Goal: Task Accomplishment & Management: Use online tool/utility

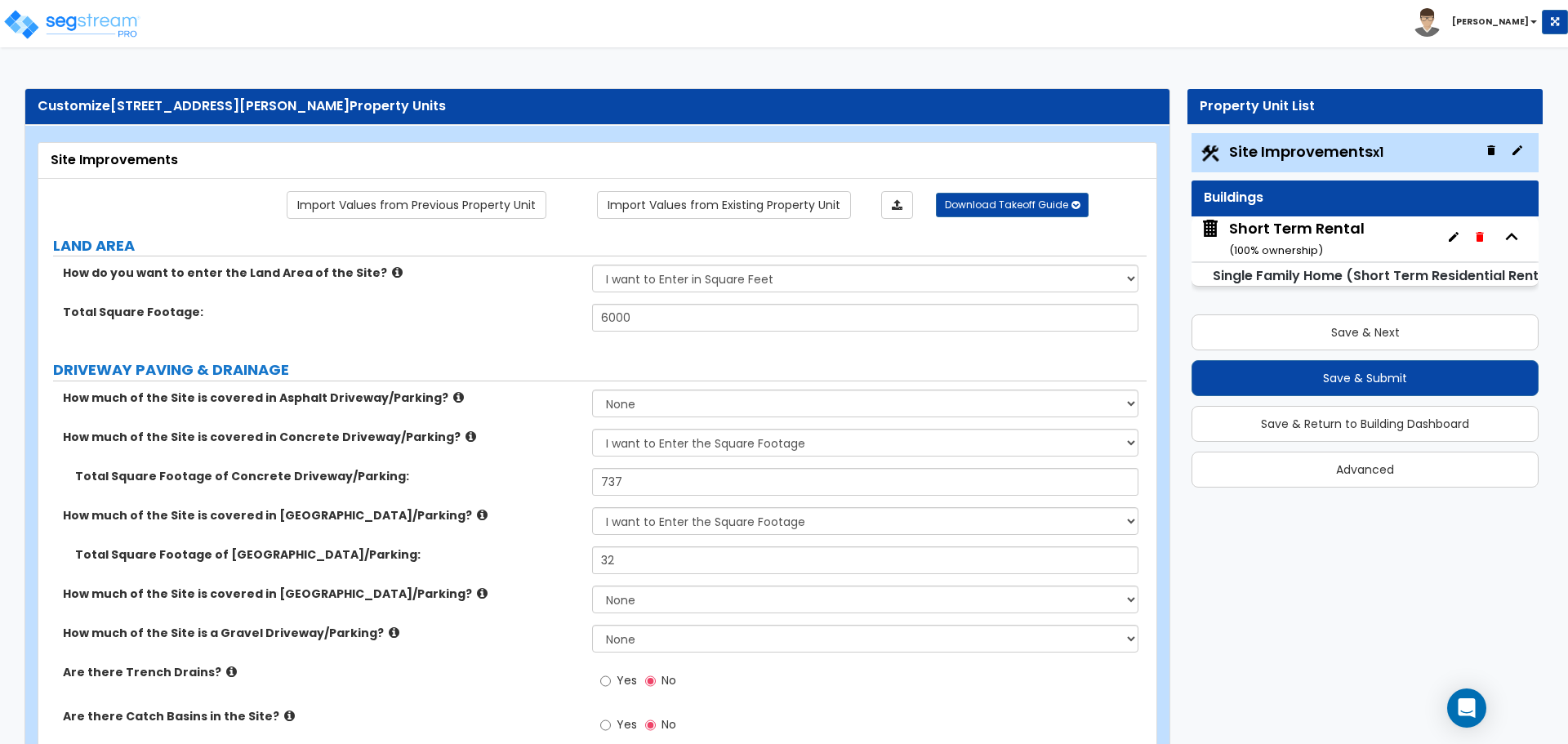
select select "2"
select select "3"
select select "2"
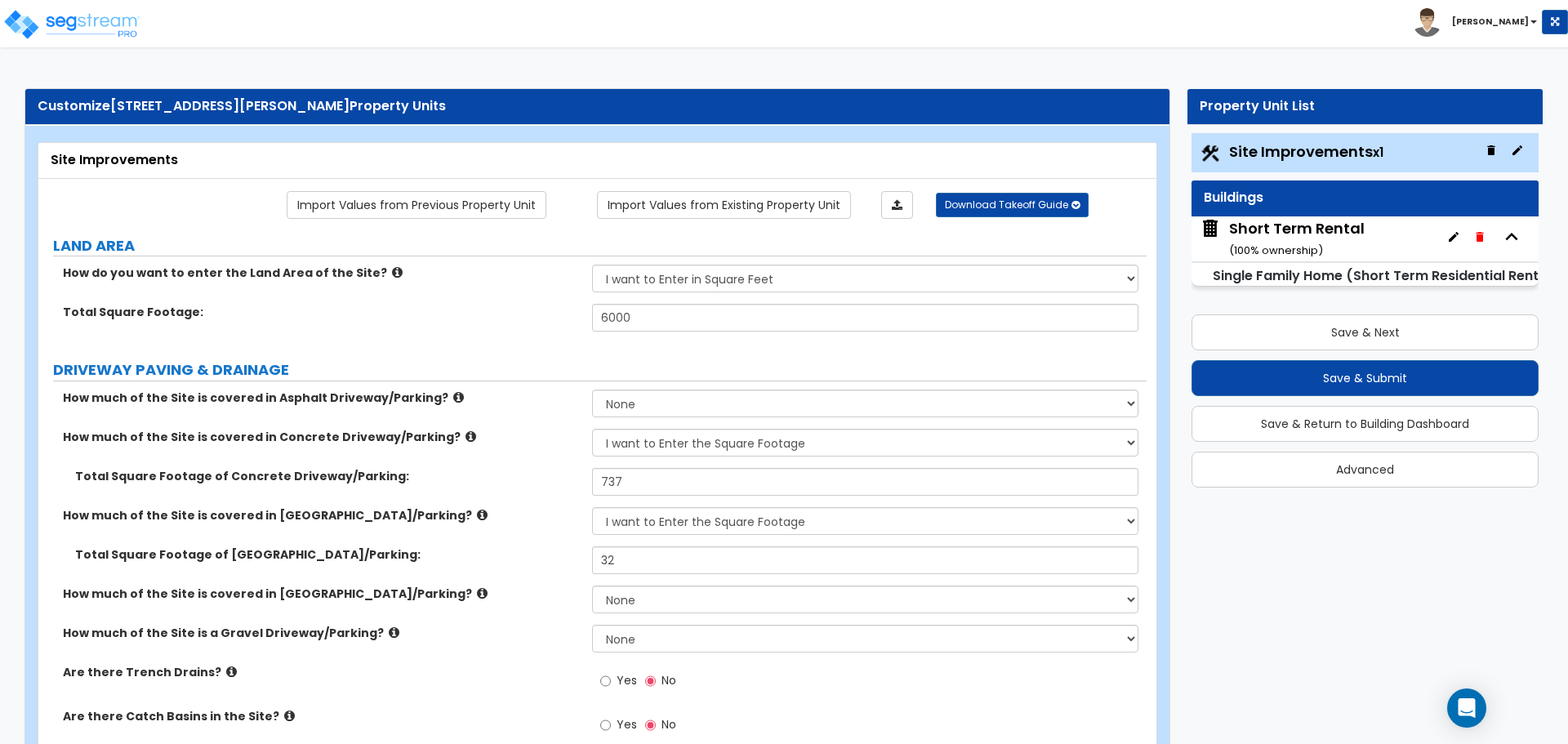
select select "1"
select select "2"
select select "3"
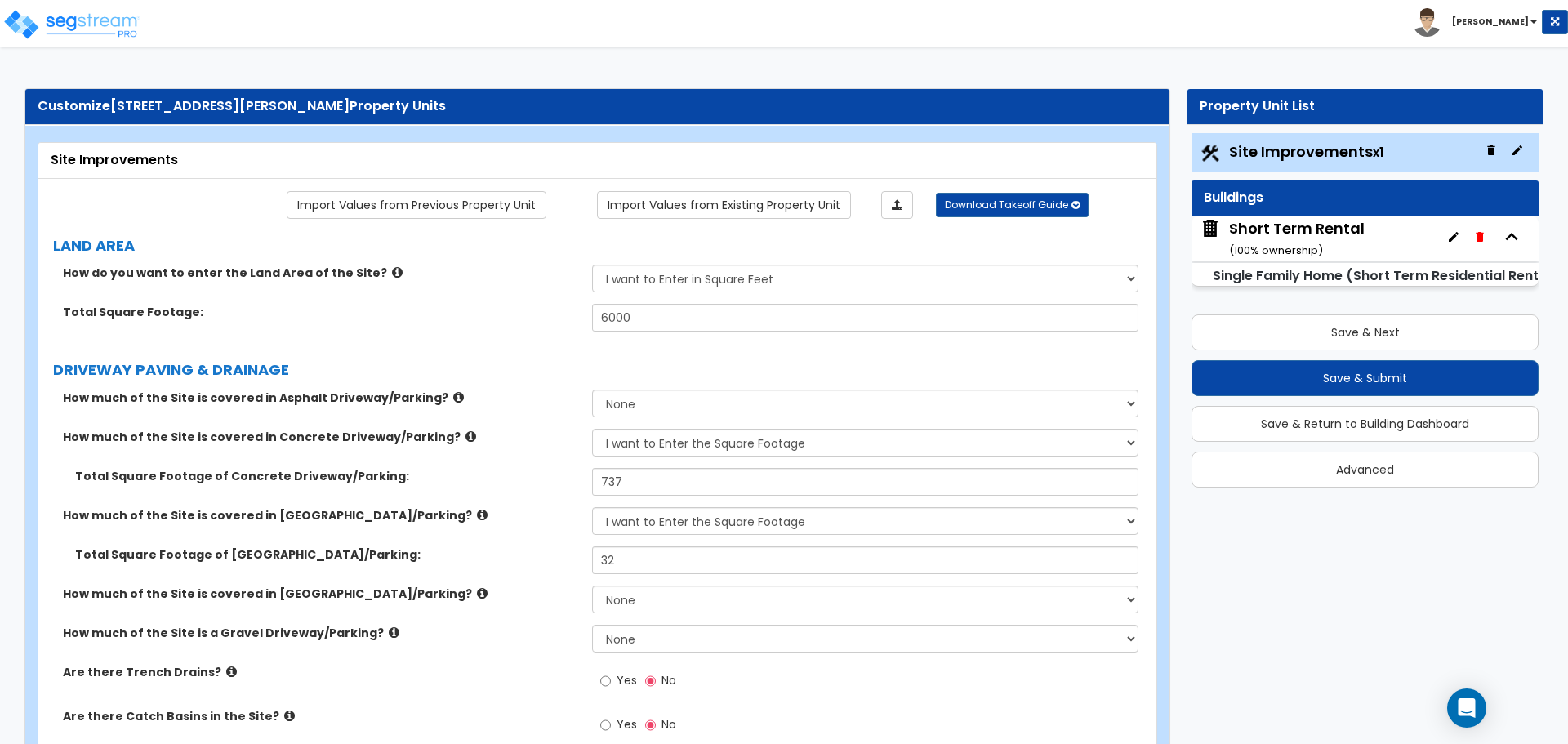
select select "2"
select select "5"
select select "2"
select select "8"
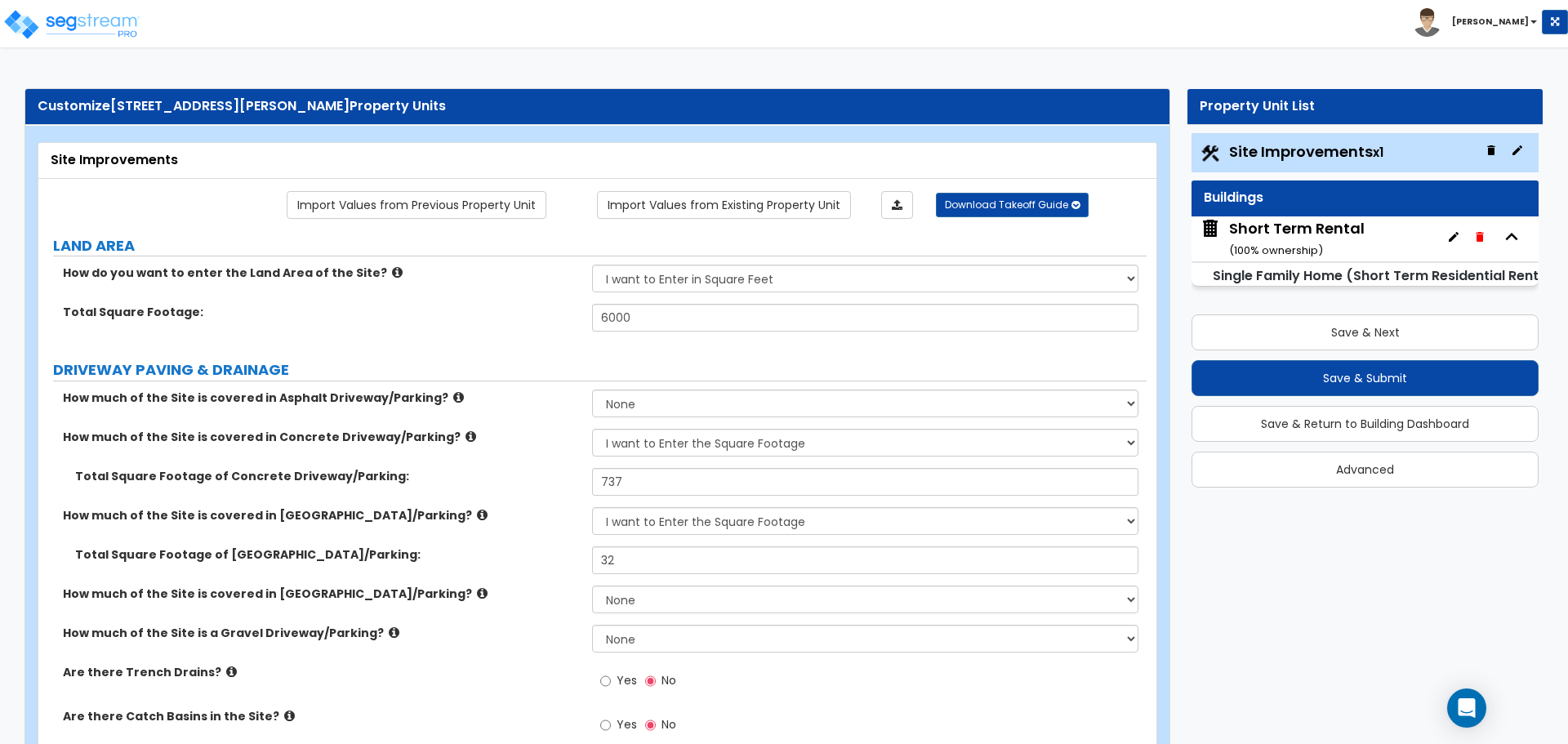
select select "4"
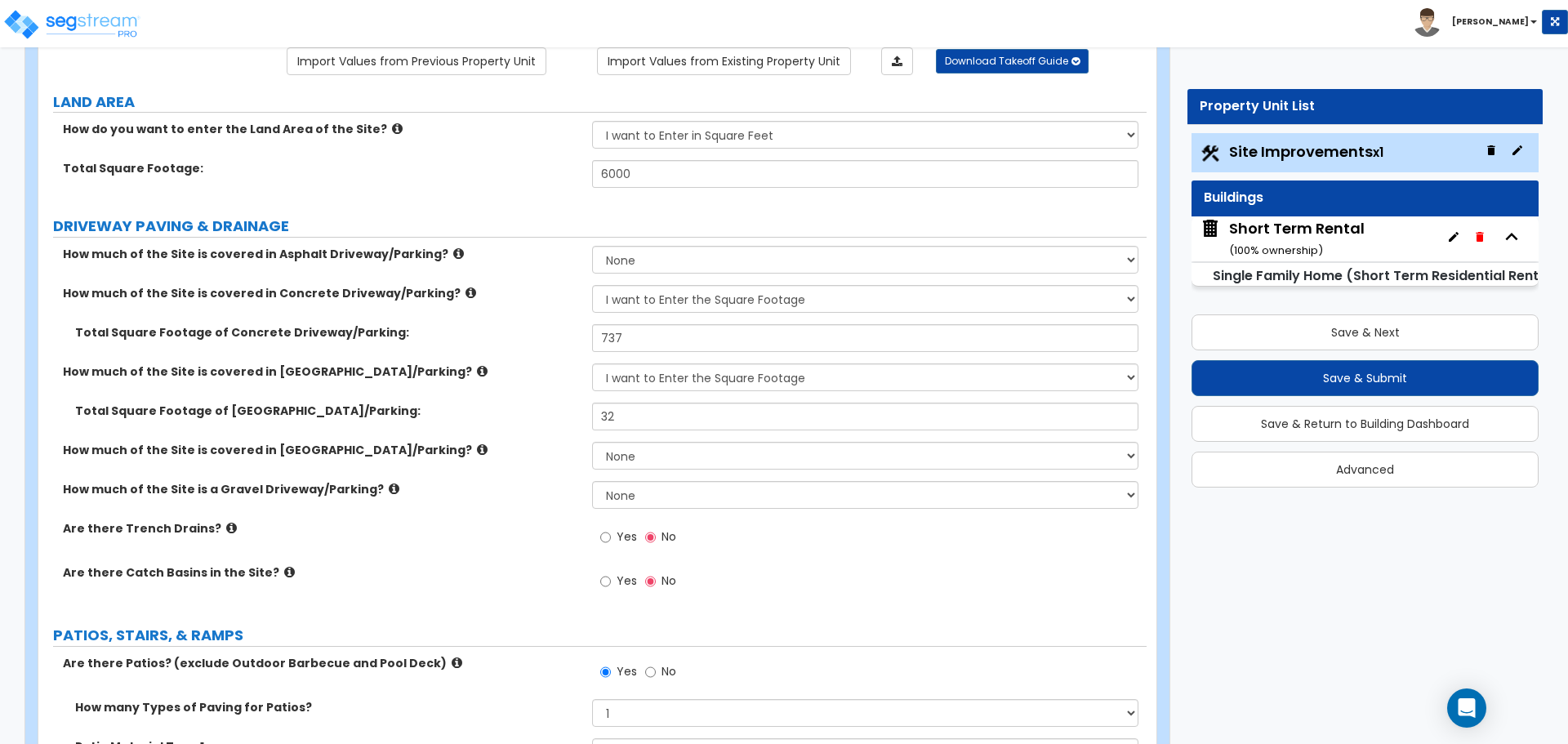
scroll to position [327, 0]
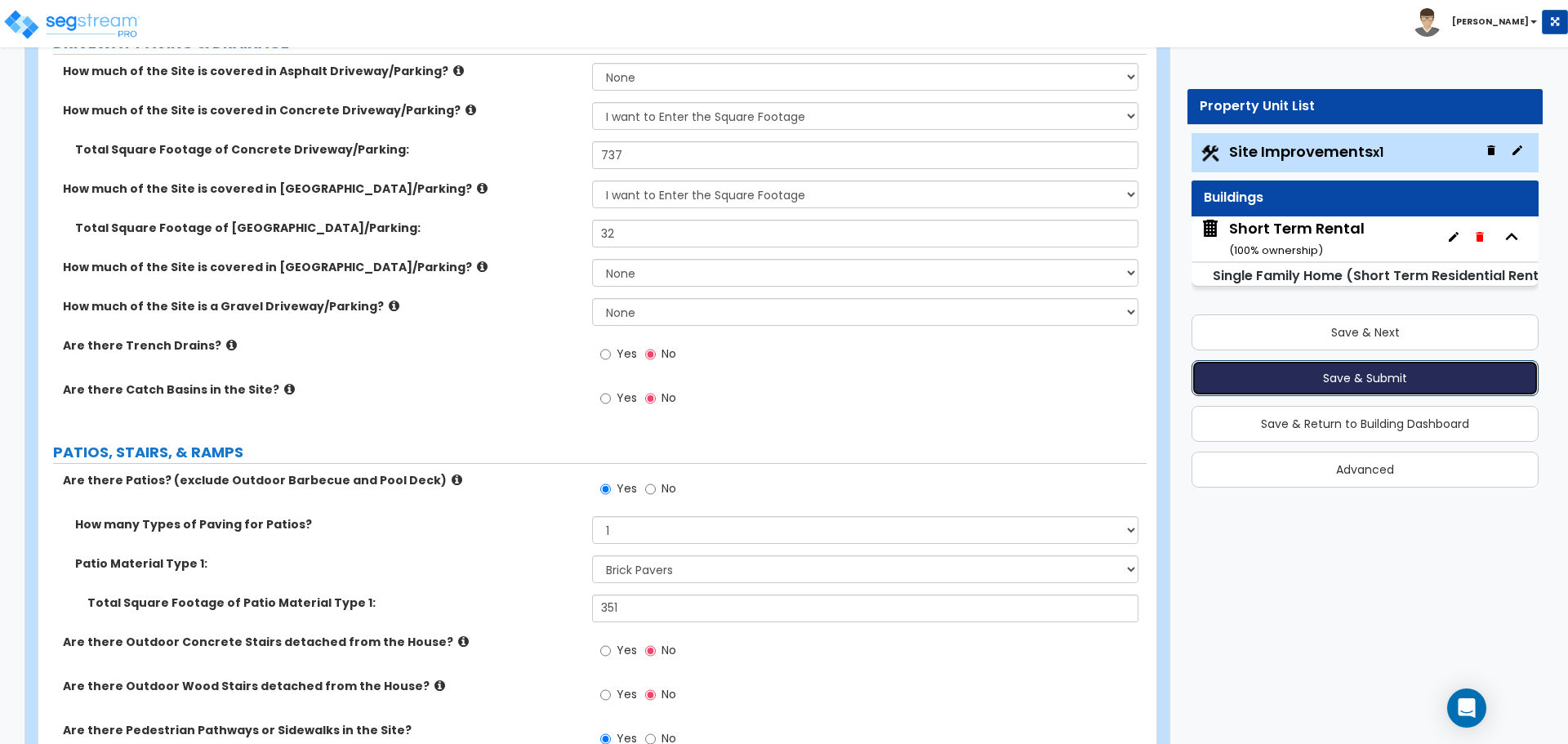
click at [1344, 374] on button "Save & Submit" at bounding box center [1365, 378] width 347 height 36
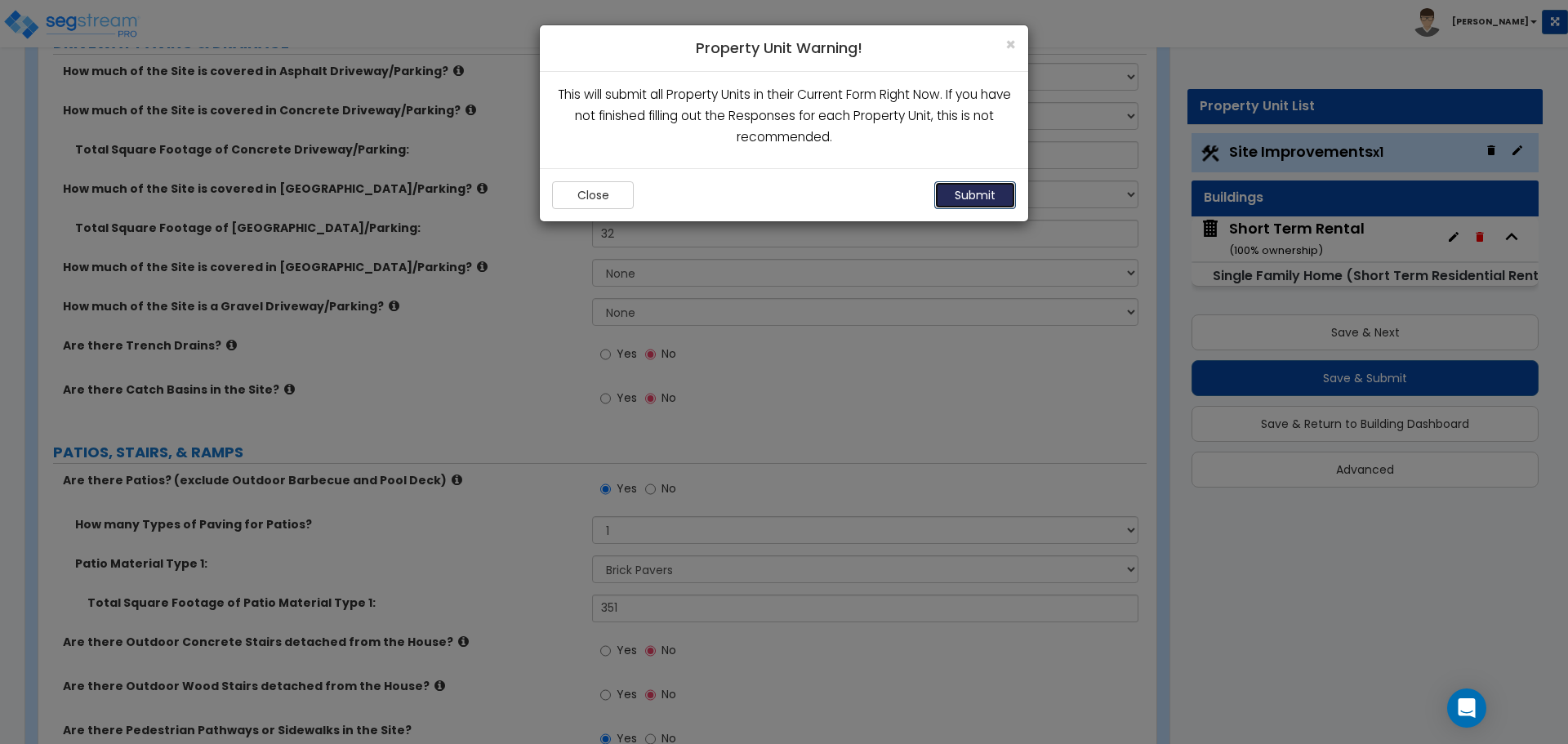
click at [953, 196] on button "Submit" at bounding box center [975, 196] width 81 height 28
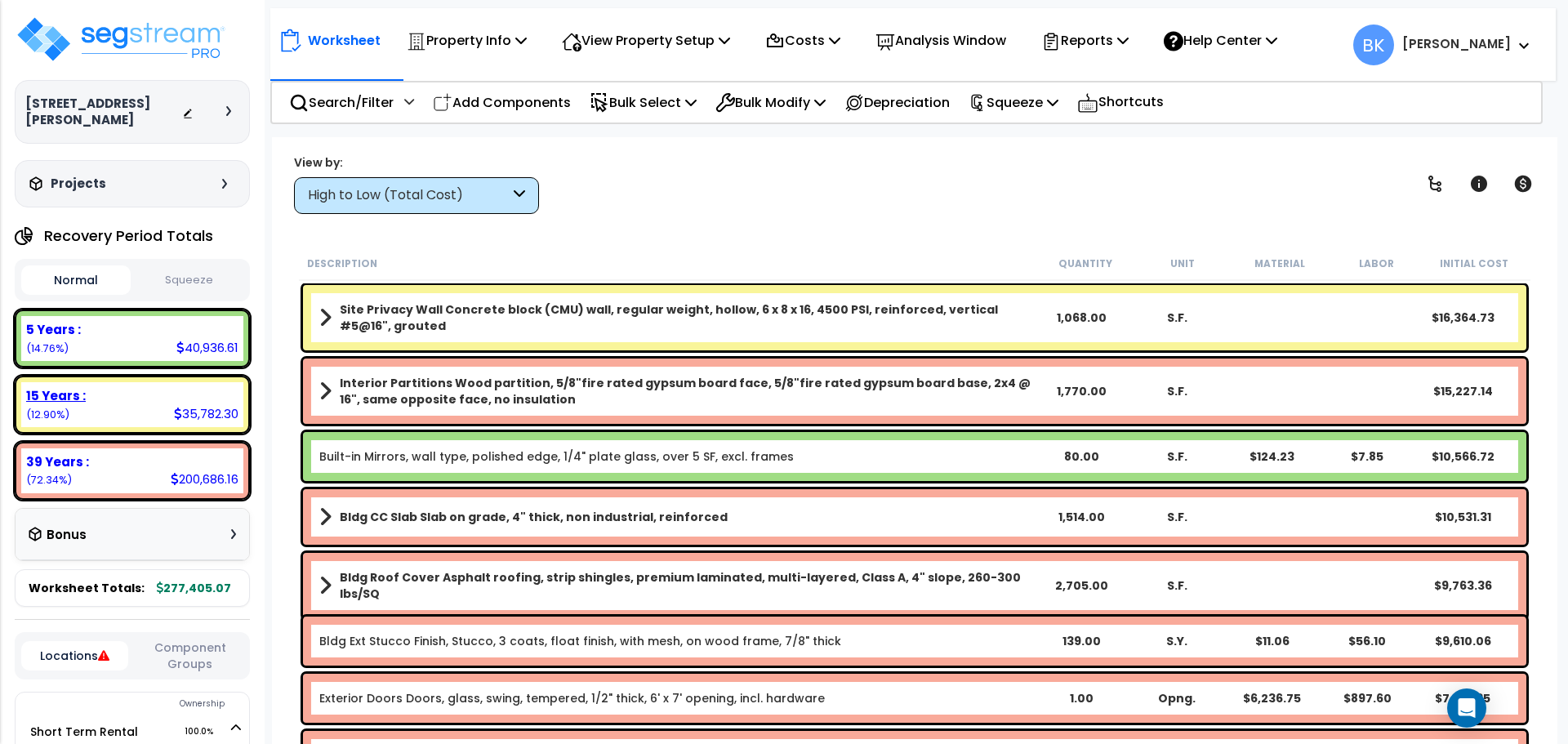
click at [141, 387] on div "15 Years :" at bounding box center [132, 395] width 212 height 17
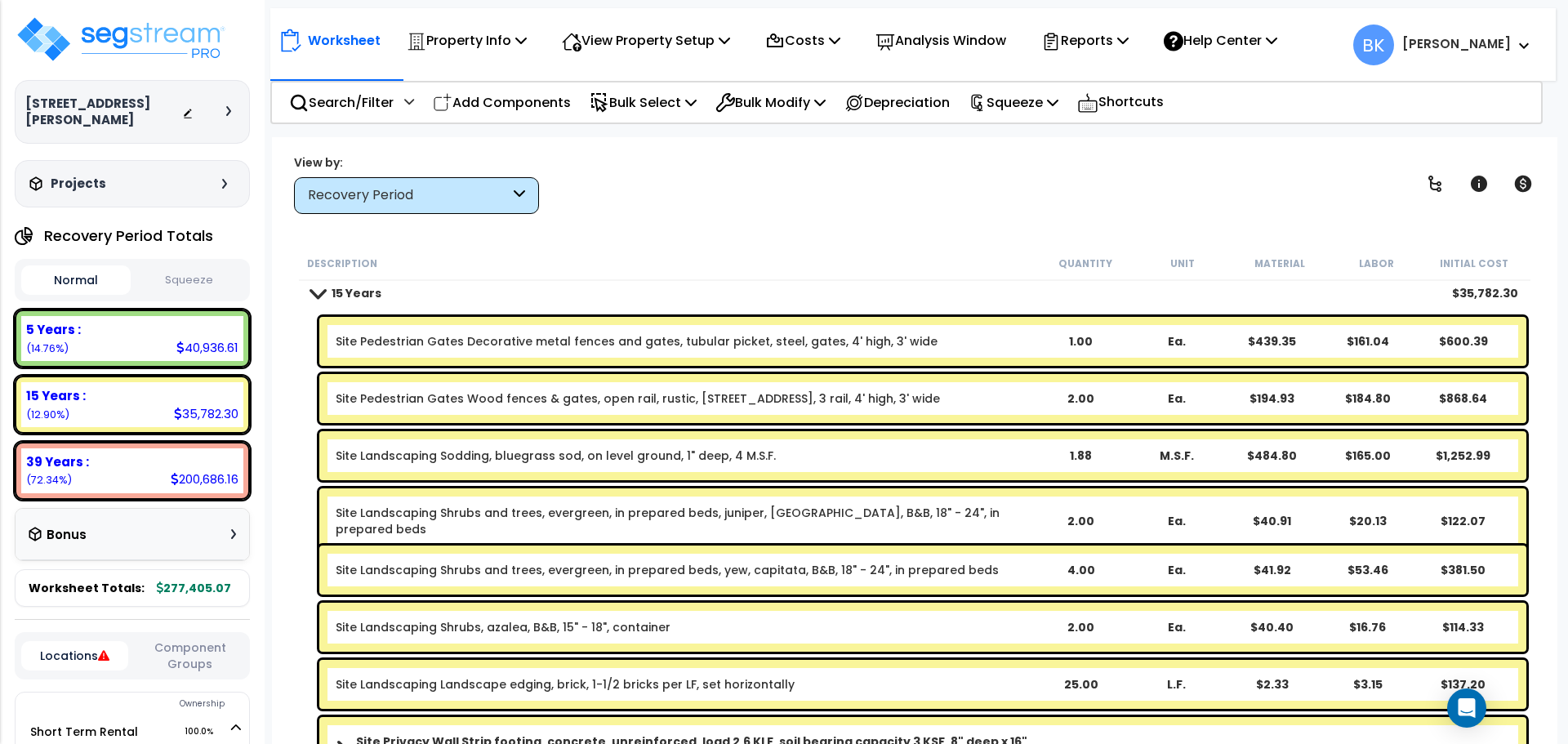
scroll to position [245, 0]
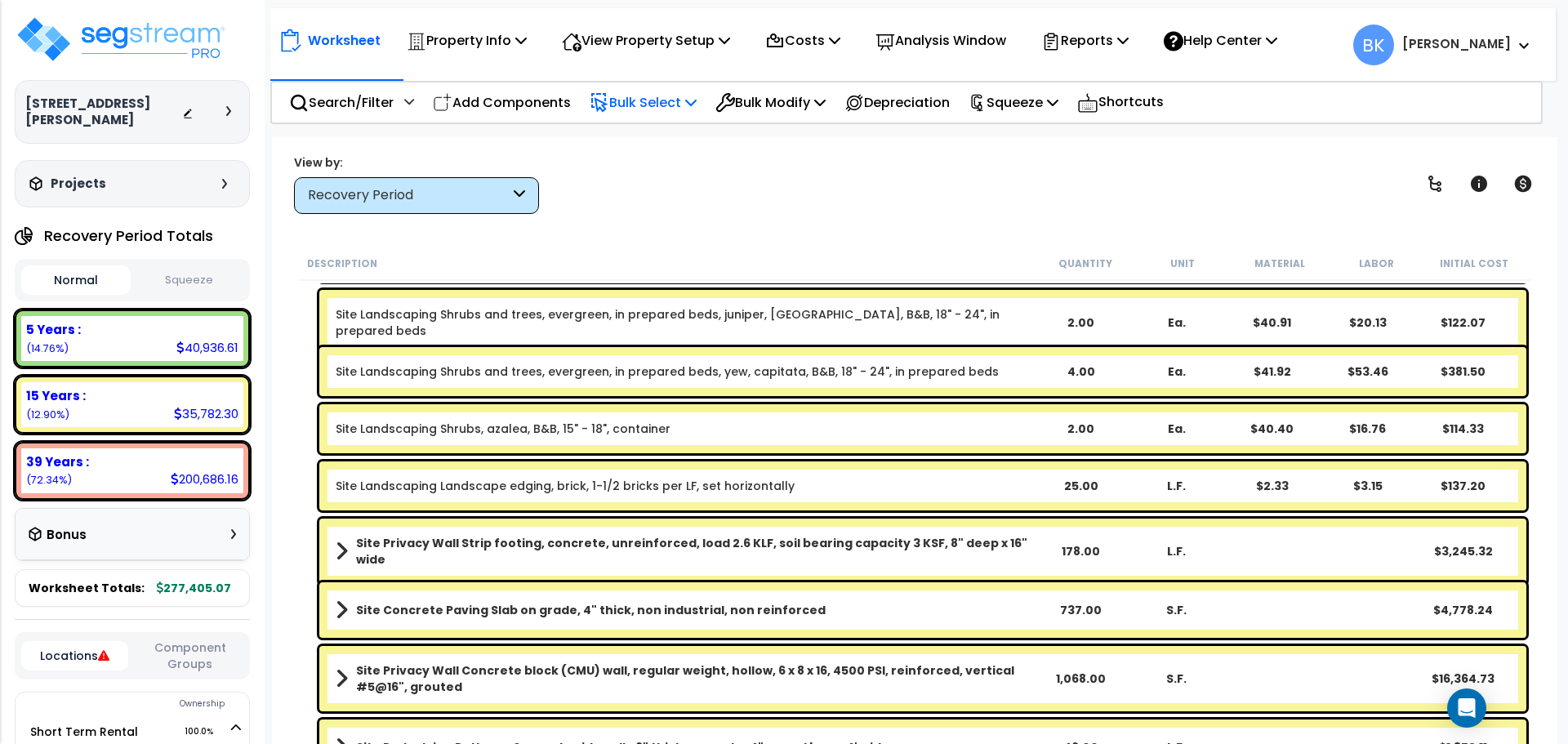
click at [668, 107] on p "Bulk Select" at bounding box center [643, 102] width 107 height 22
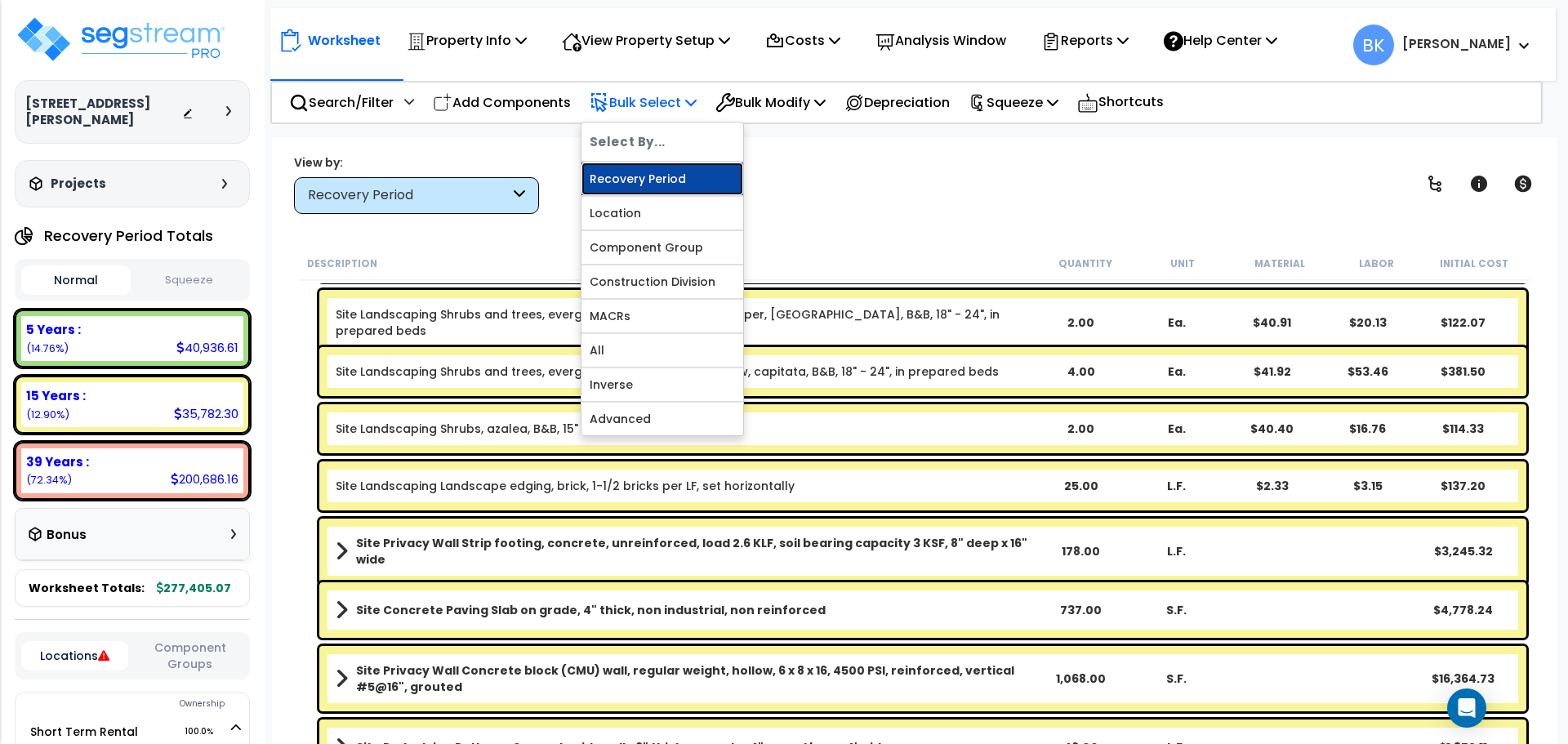
click at [660, 173] on link "Recovery Period" at bounding box center [662, 179] width 162 height 33
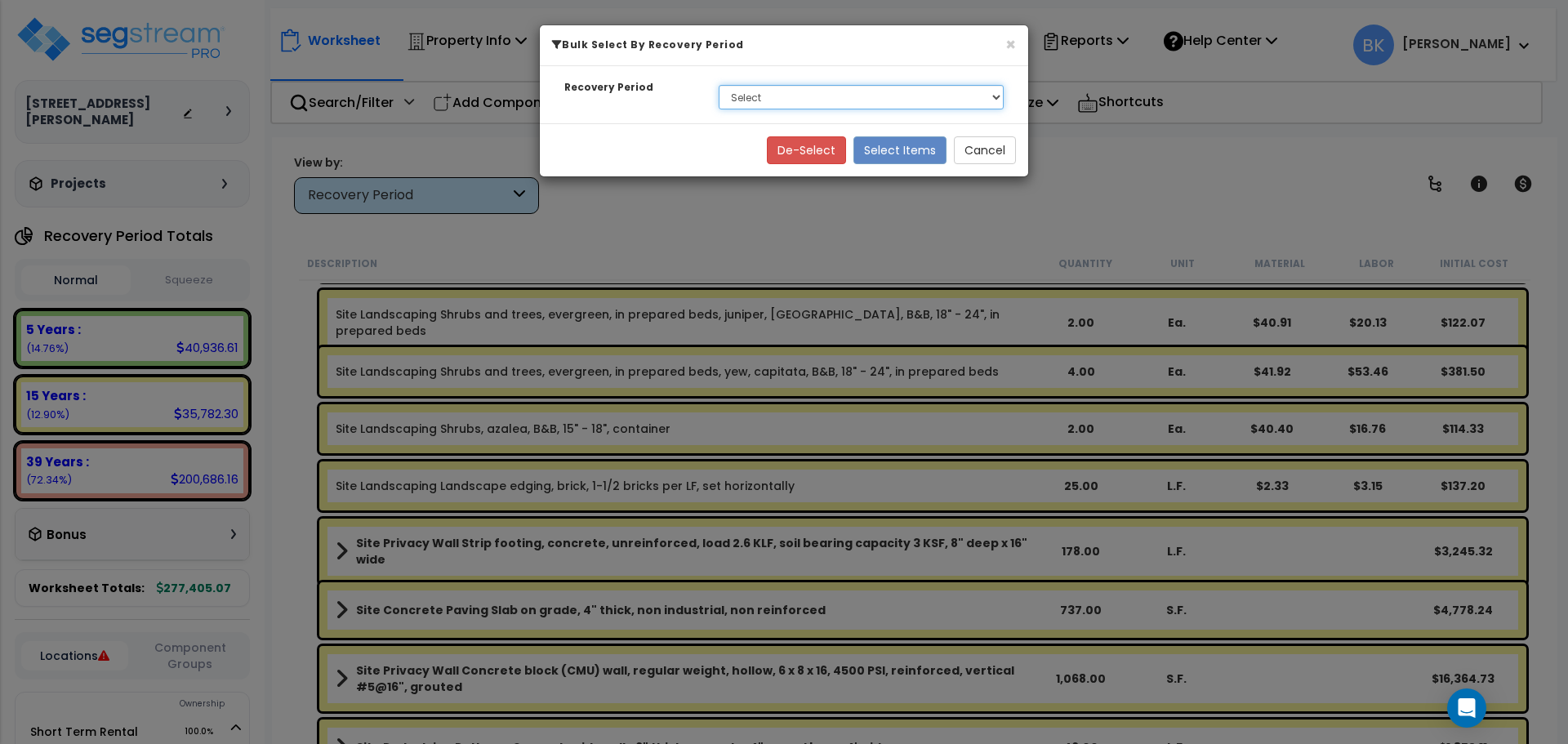
click at [752, 89] on select "Select 5 Years 15 Years 39 Years" at bounding box center [861, 97] width 285 height 25
select select "15Y"
click at [719, 85] on select "Select 5 Years 15 Years 39 Years" at bounding box center [861, 97] width 285 height 25
click at [889, 148] on button "Select Items" at bounding box center [900, 150] width 93 height 28
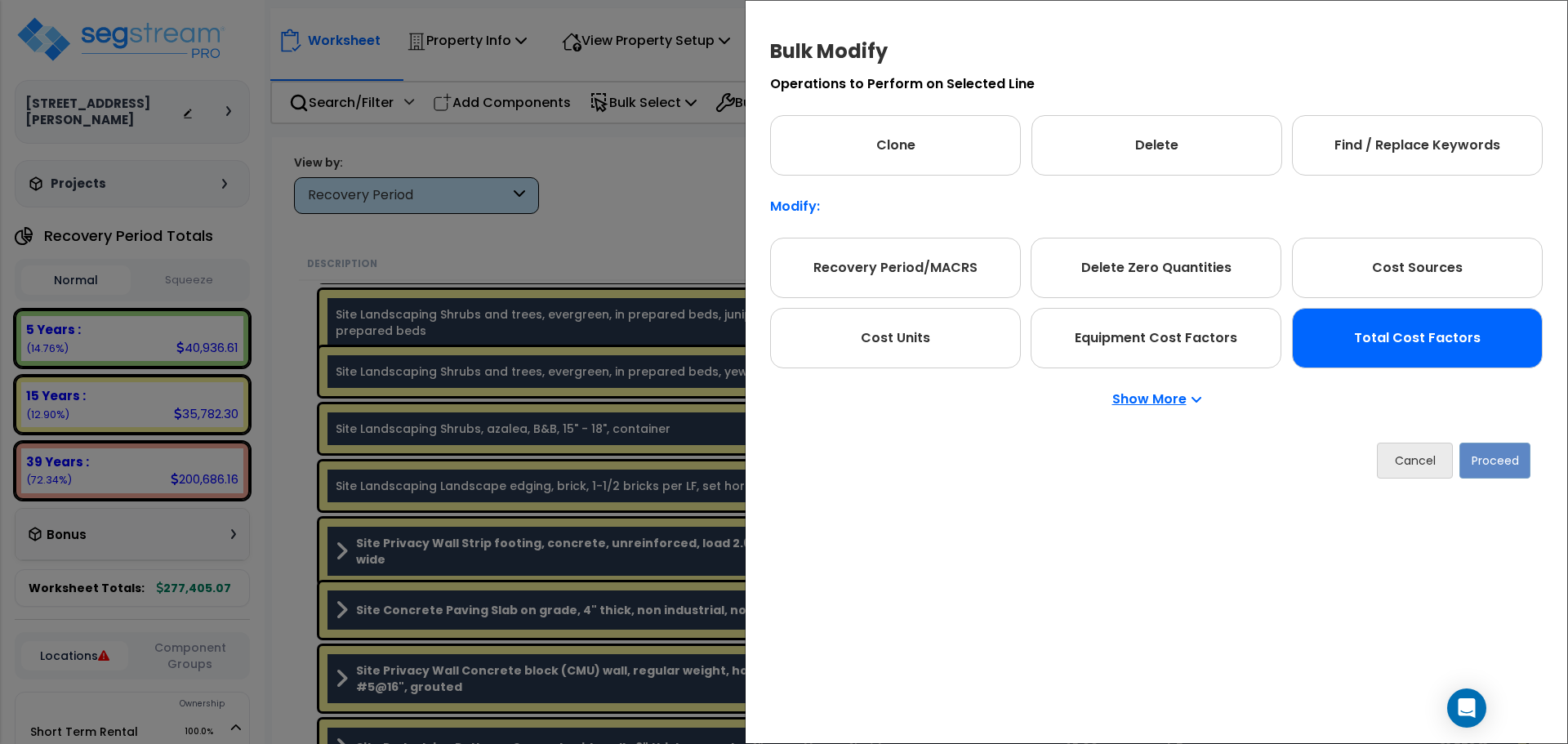
click at [1400, 351] on div "Total Cost Factors" at bounding box center [1417, 339] width 251 height 61
click at [1490, 462] on button "Proceed" at bounding box center [1495, 461] width 71 height 36
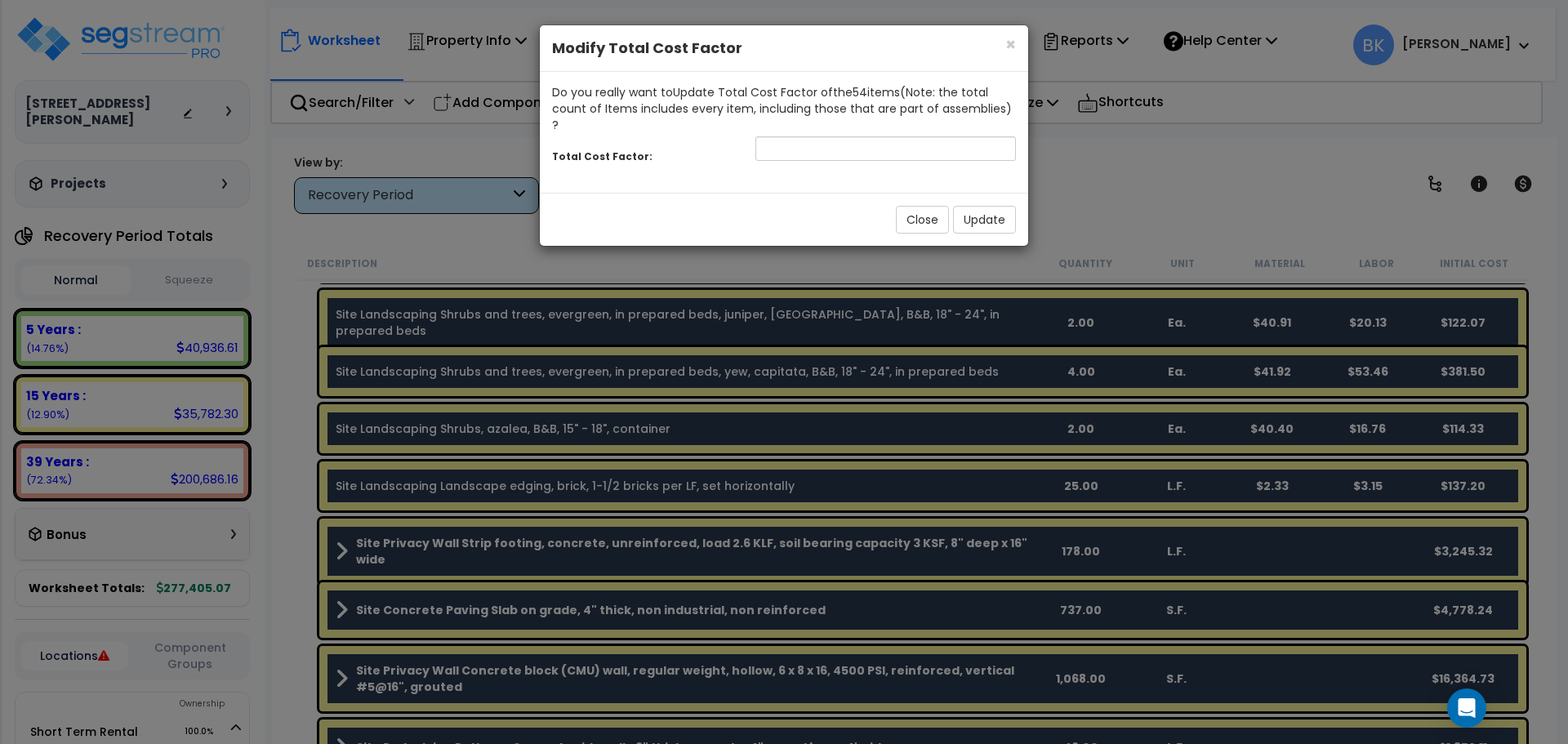
click at [908, 146] on div "Total Cost Factor:" at bounding box center [784, 150] width 488 height 35
click at [908, 137] on input "number" at bounding box center [885, 149] width 261 height 25
type input "0.65"
click at [977, 206] on button "Update" at bounding box center [985, 220] width 63 height 28
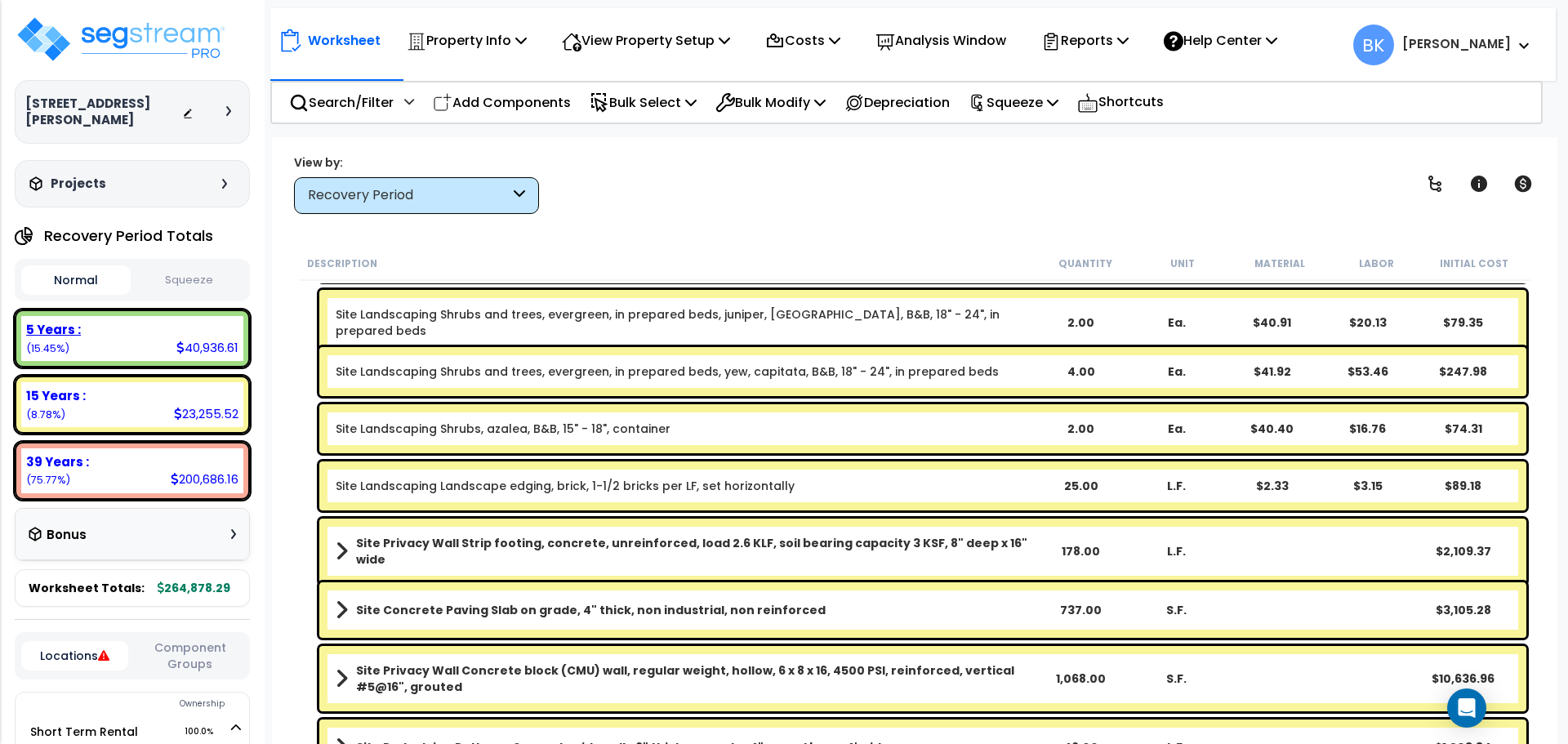
click at [122, 326] on div "5 Years : 40,936.61 (15.45%)" at bounding box center [132, 339] width 222 height 45
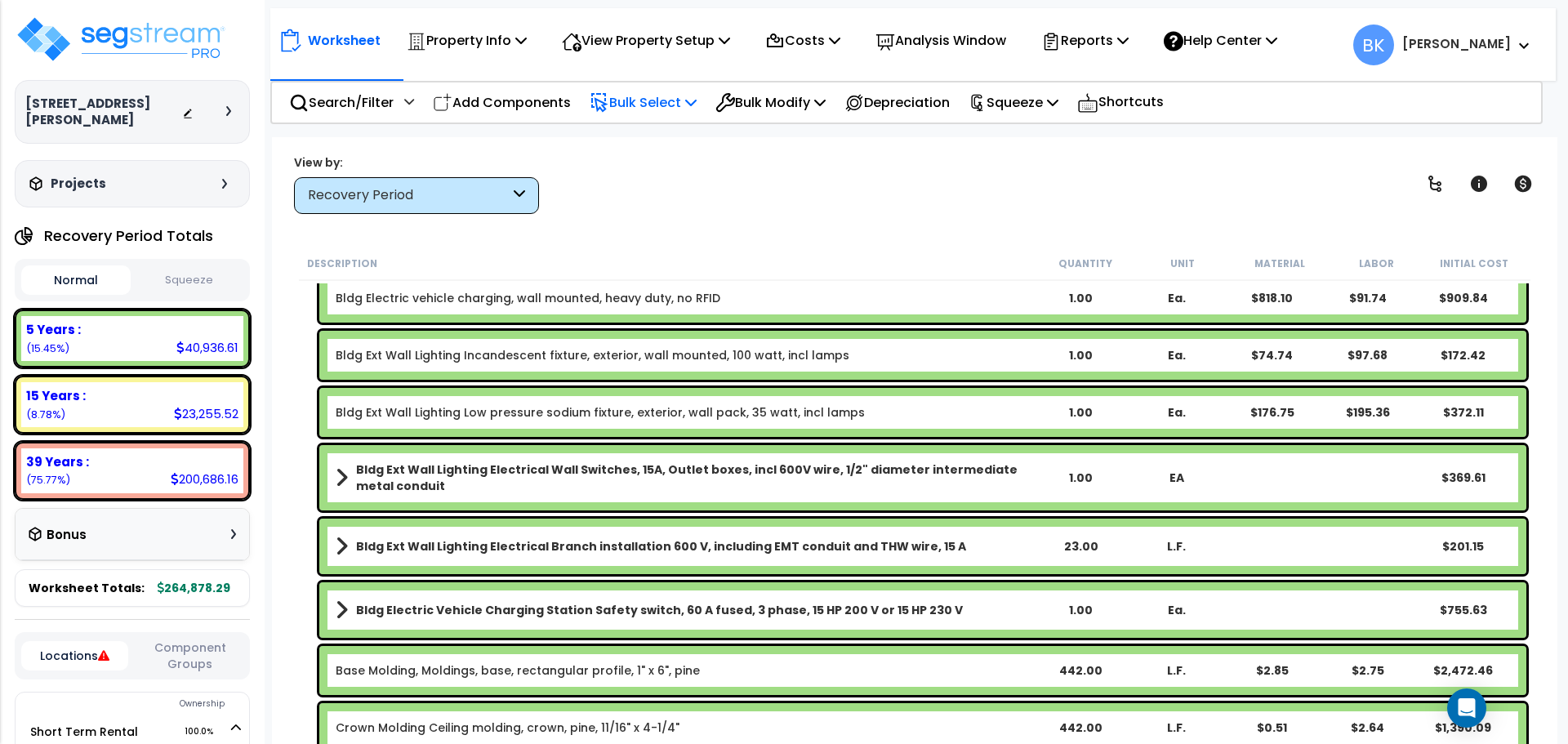
click at [642, 107] on p "Bulk Select" at bounding box center [643, 102] width 107 height 22
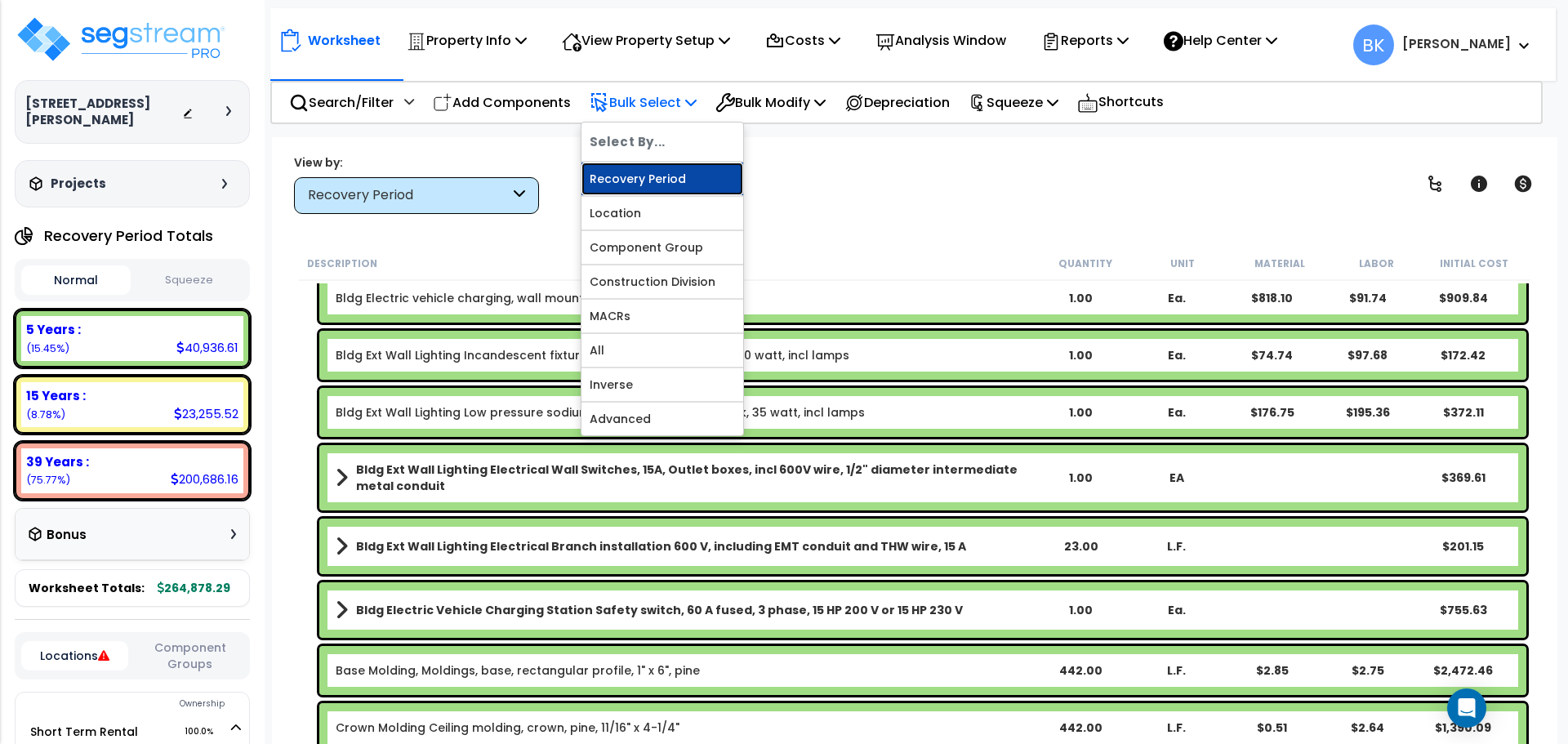
click at [662, 173] on link "Recovery Period" at bounding box center [662, 179] width 162 height 33
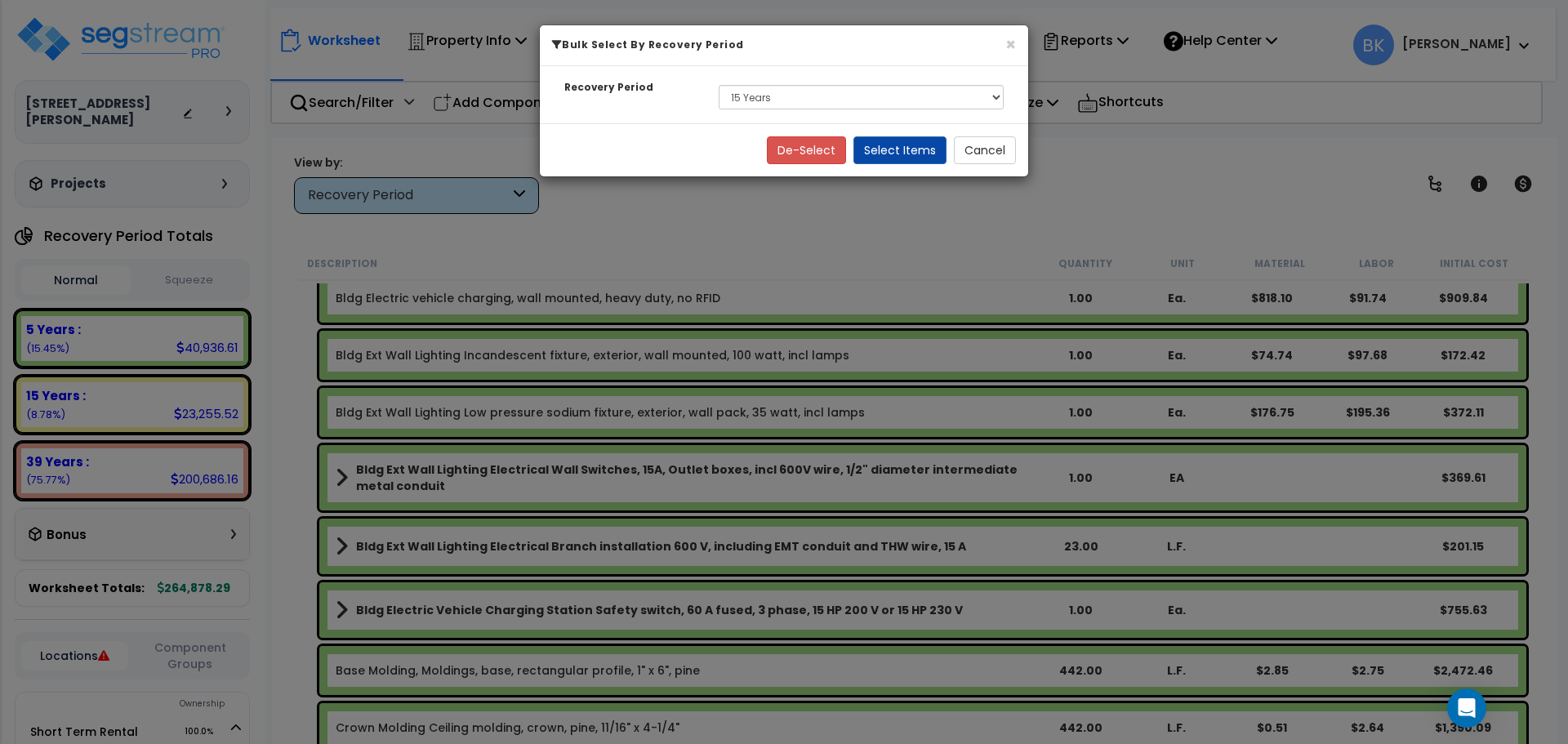
drag, startPoint x: 885, startPoint y: 118, endPoint x: 874, endPoint y: 113, distance: 12.1
click at [884, 118] on div "Recovery Period Select 5 Years 15 Years 39 Years" at bounding box center [784, 95] width 488 height 58
click at [854, 102] on select "Select 5 Years 15 Years 39 Years" at bounding box center [860, 97] width 285 height 25
select select "5Y"
click at [718, 85] on select "Select 5 Years 15 Years 39 Years" at bounding box center [860, 97] width 285 height 25
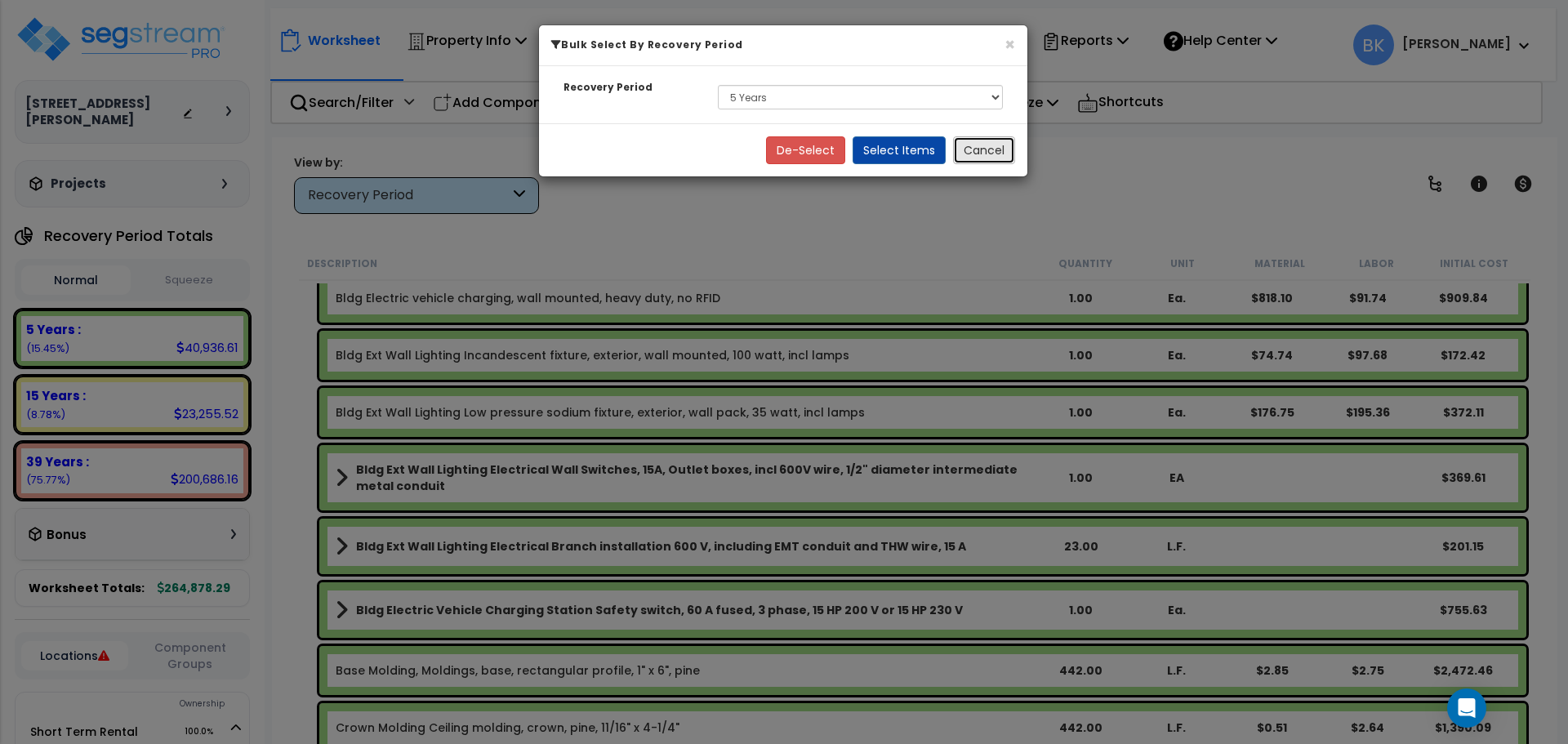
click at [970, 149] on button "Cancel" at bounding box center [985, 150] width 62 height 28
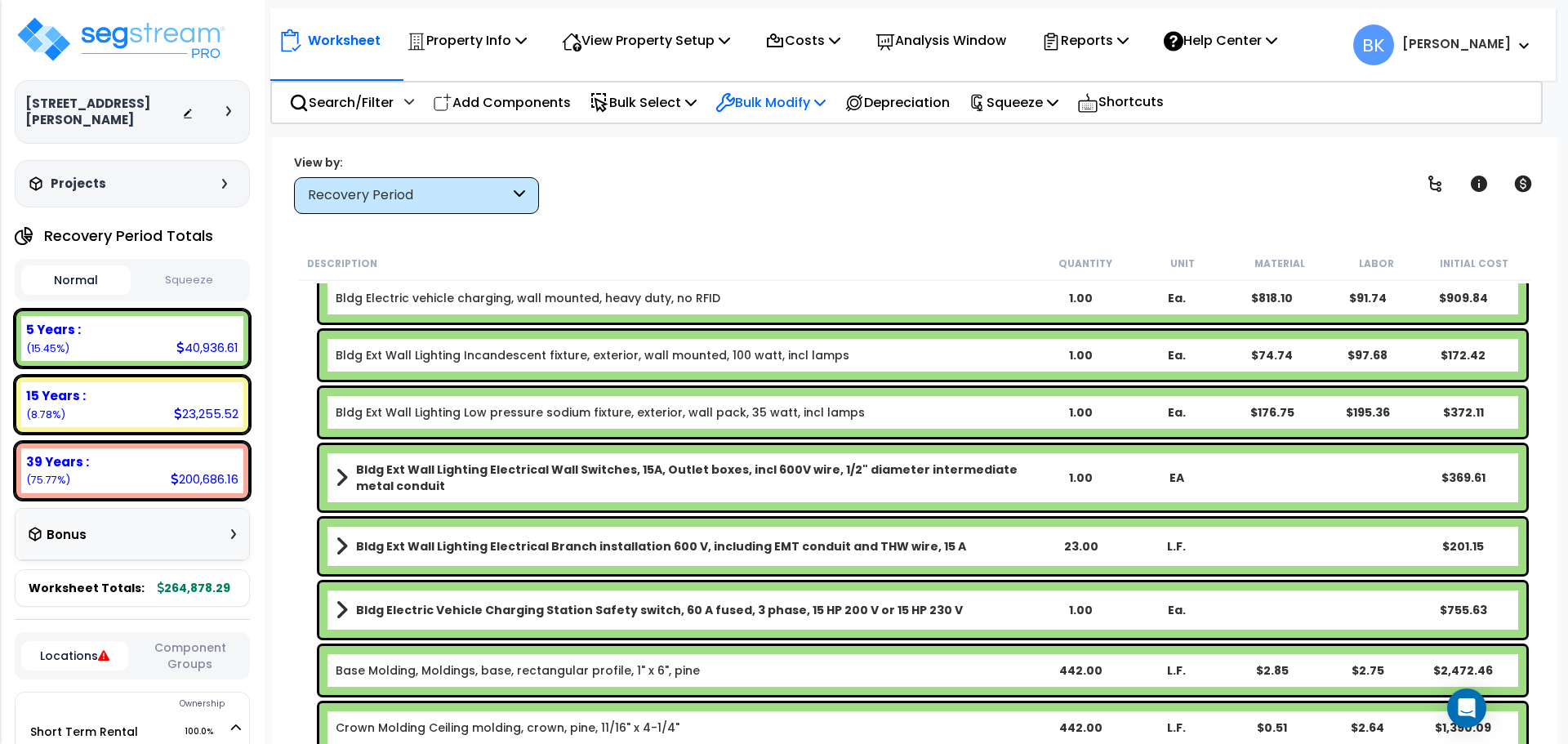
click at [782, 95] on p "Bulk Modify" at bounding box center [771, 102] width 110 height 22
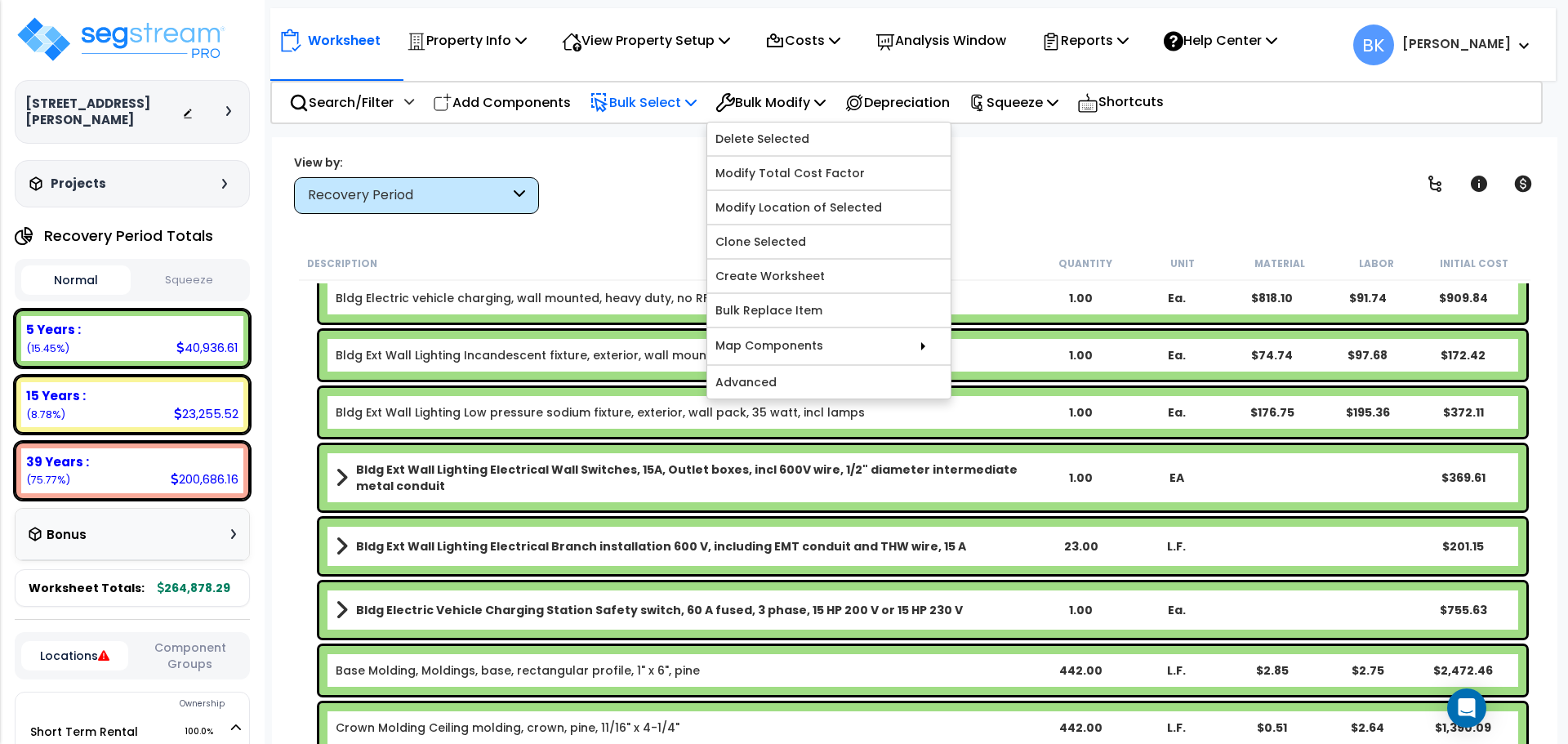
click at [671, 102] on p "Bulk Select" at bounding box center [643, 102] width 107 height 22
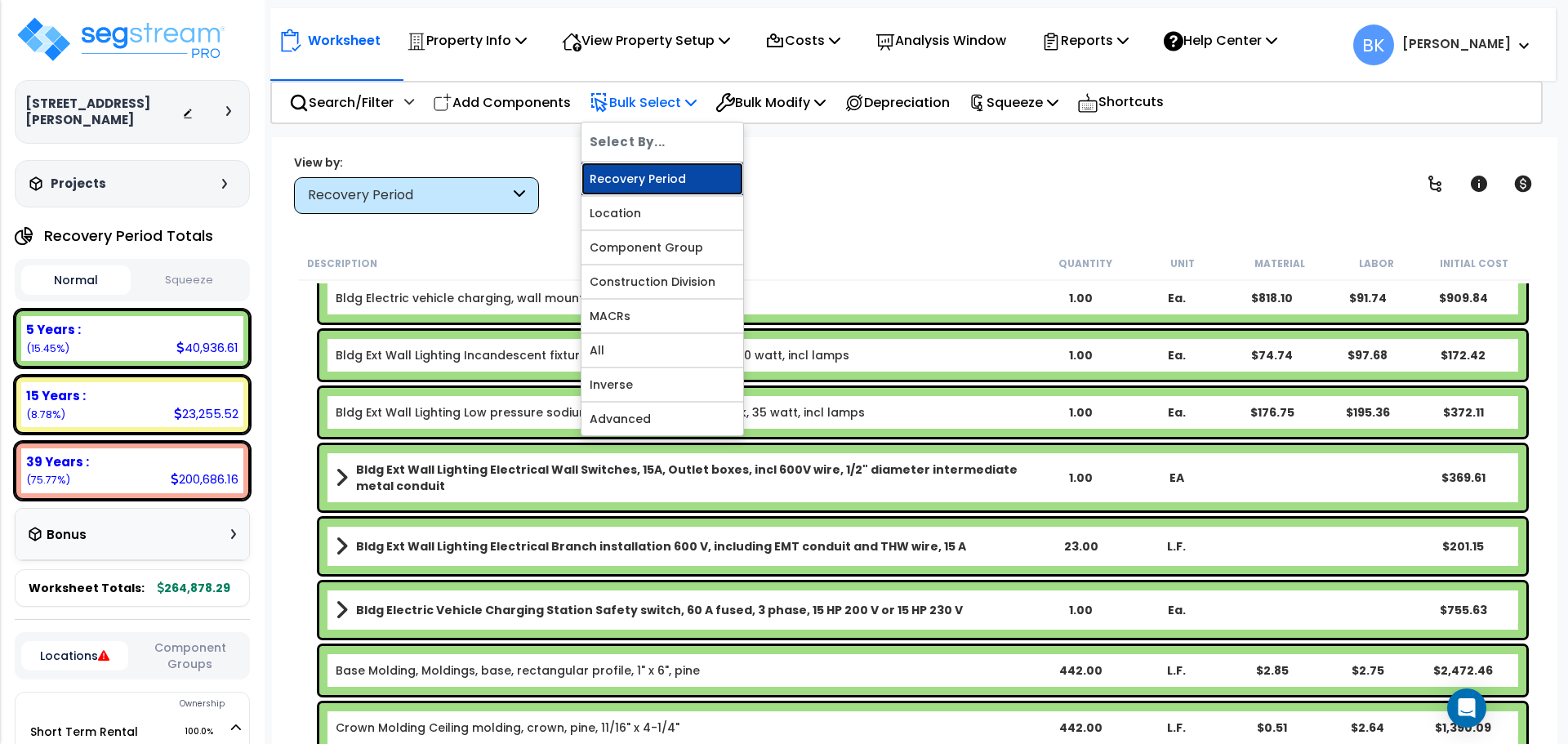
click at [666, 175] on link "Recovery Period" at bounding box center [662, 179] width 162 height 33
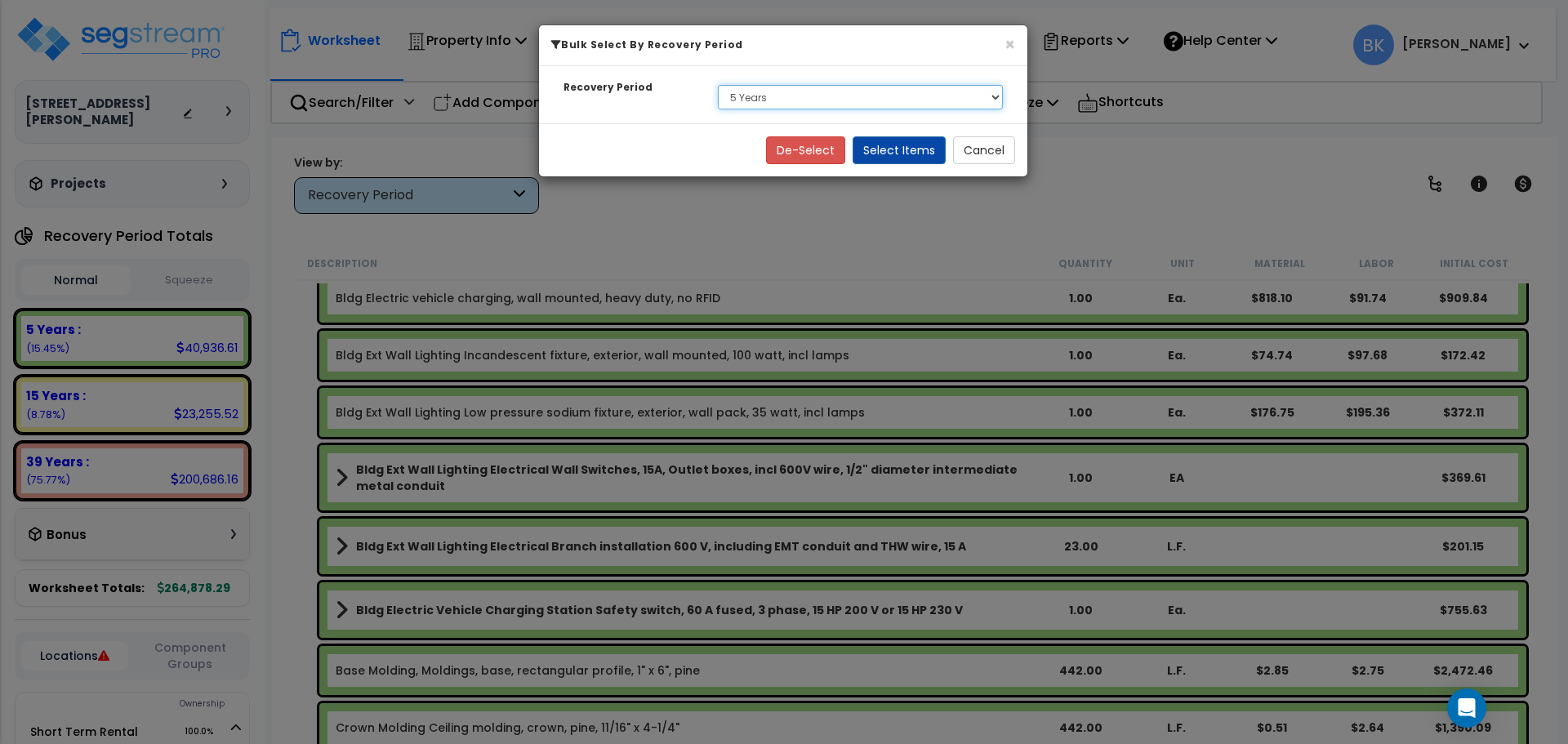
click at [772, 102] on select "Select 5 Years 15 Years 39 Years" at bounding box center [860, 97] width 285 height 25
click at [718, 85] on select "Select 5 Years 15 Years 39 Years" at bounding box center [860, 97] width 285 height 25
click at [903, 147] on button "Select Items" at bounding box center [899, 150] width 93 height 28
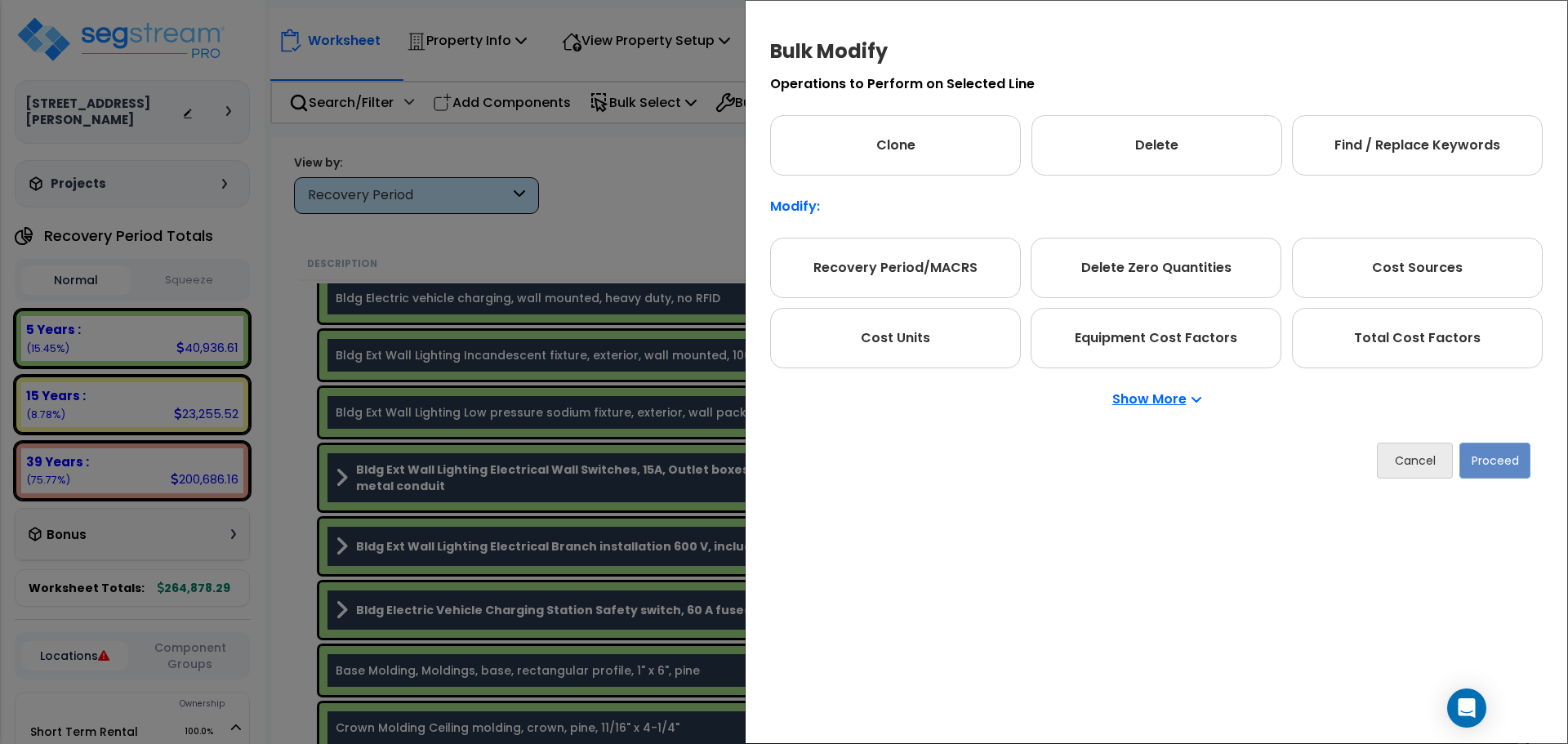
click at [1487, 370] on div "Show More" at bounding box center [1156, 400] width 772 height 62
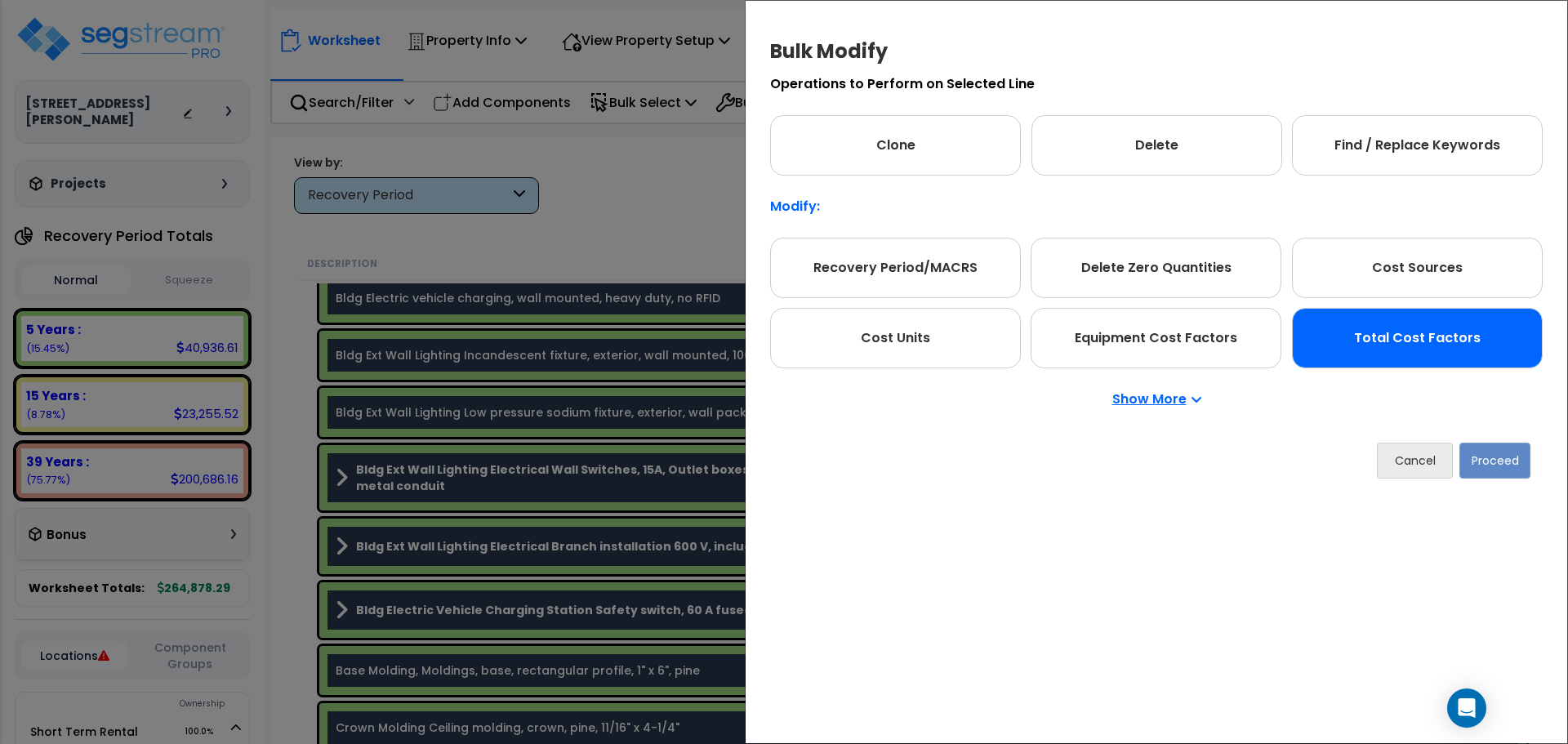
click at [1437, 339] on div "Total Cost Factors" at bounding box center [1417, 339] width 251 height 61
click at [1486, 457] on button "Proceed" at bounding box center [1495, 461] width 71 height 36
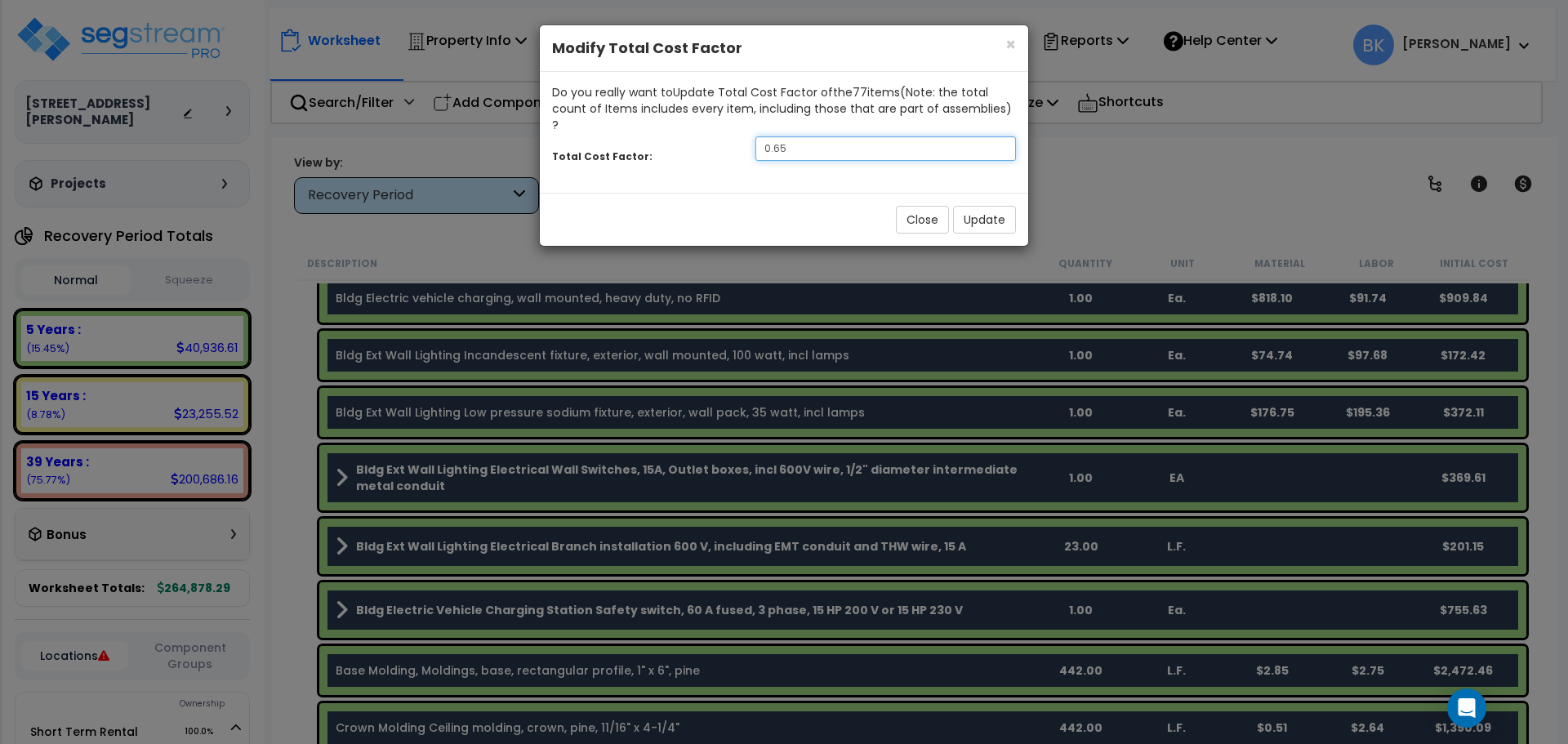
click at [813, 136] on input "0.65" at bounding box center [885, 149] width 261 height 25
type input "0.875"
click at [989, 206] on button "Update" at bounding box center [985, 220] width 63 height 28
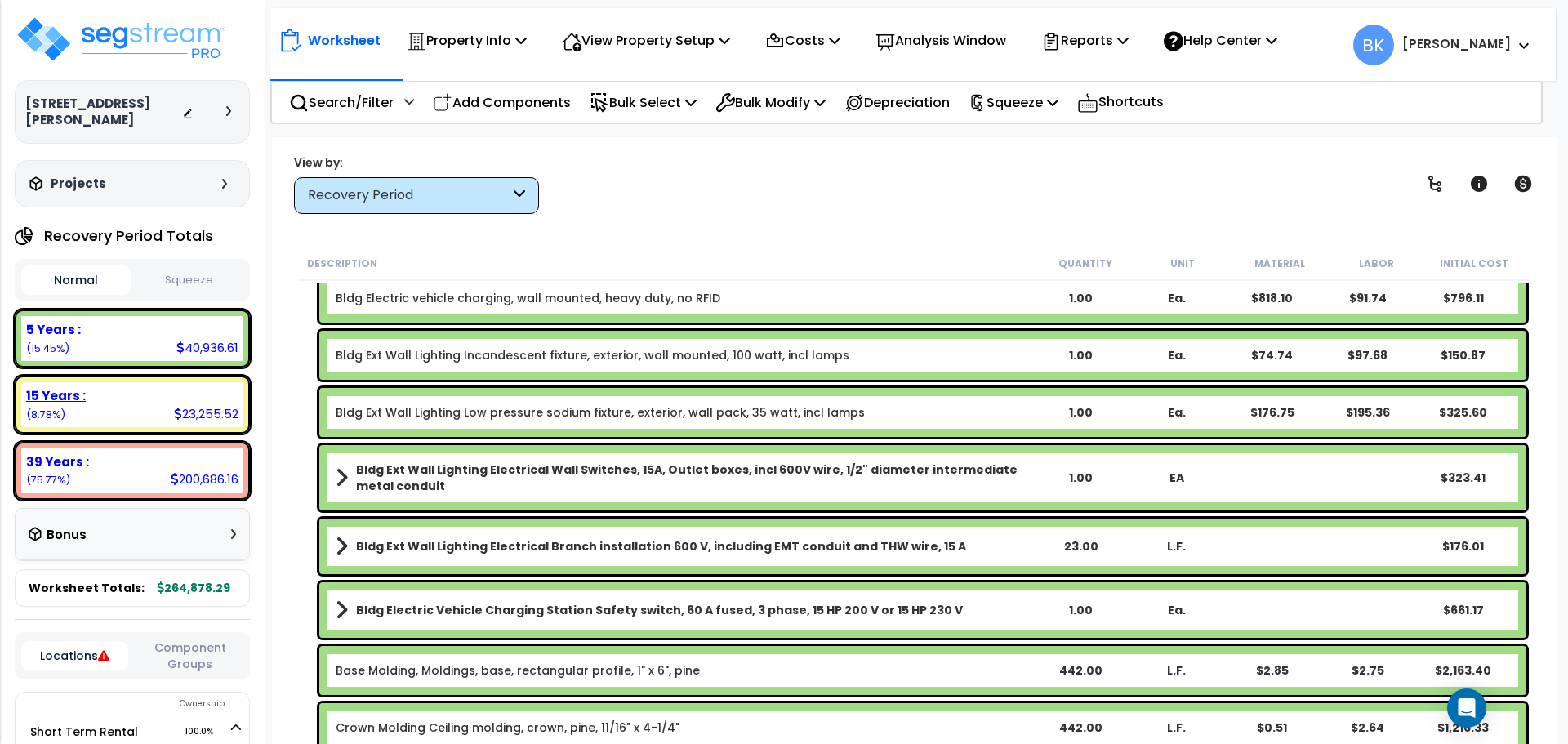
click at [146, 387] on div "15 Years :" at bounding box center [132, 395] width 212 height 17
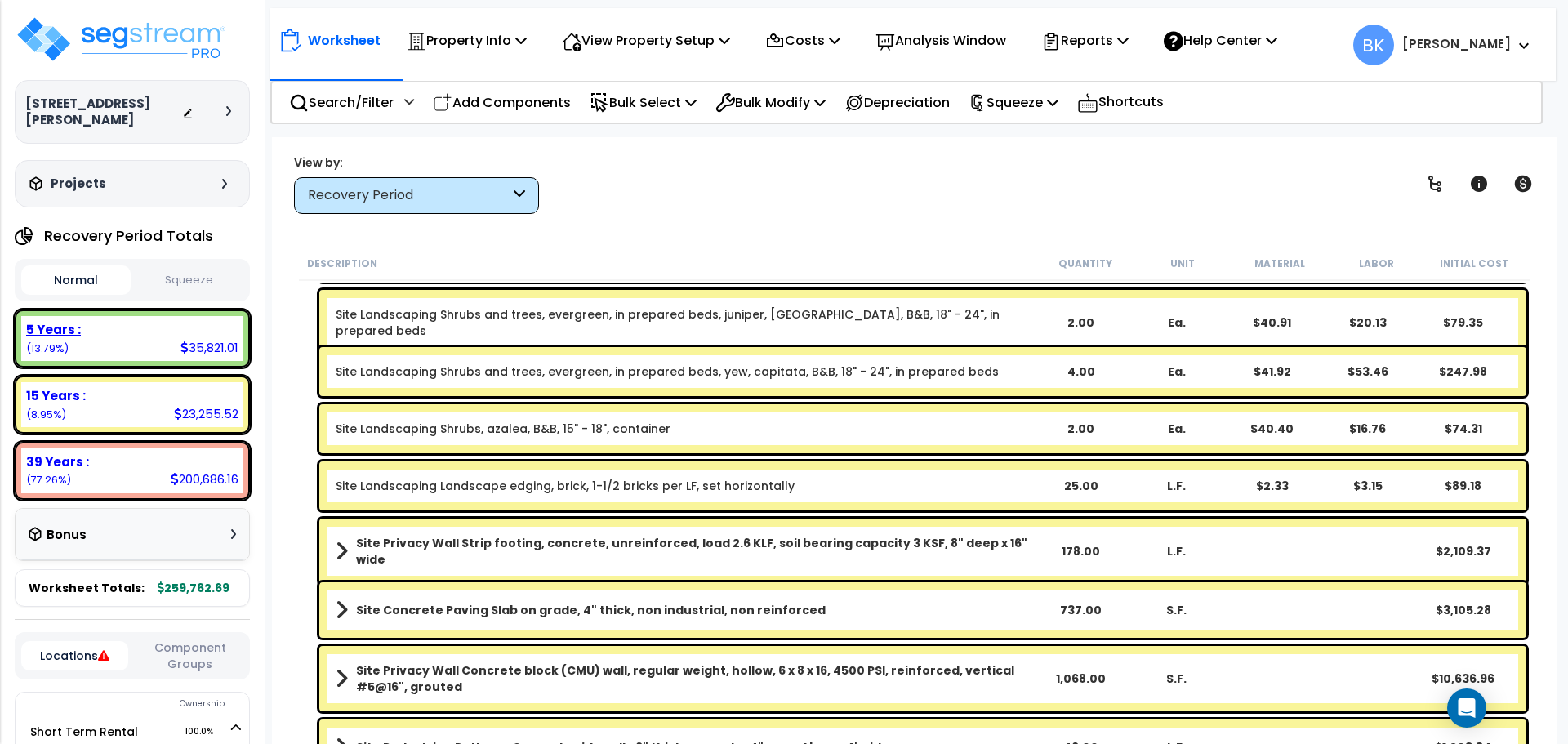
click at [159, 321] on div "5 Years :" at bounding box center [132, 330] width 212 height 17
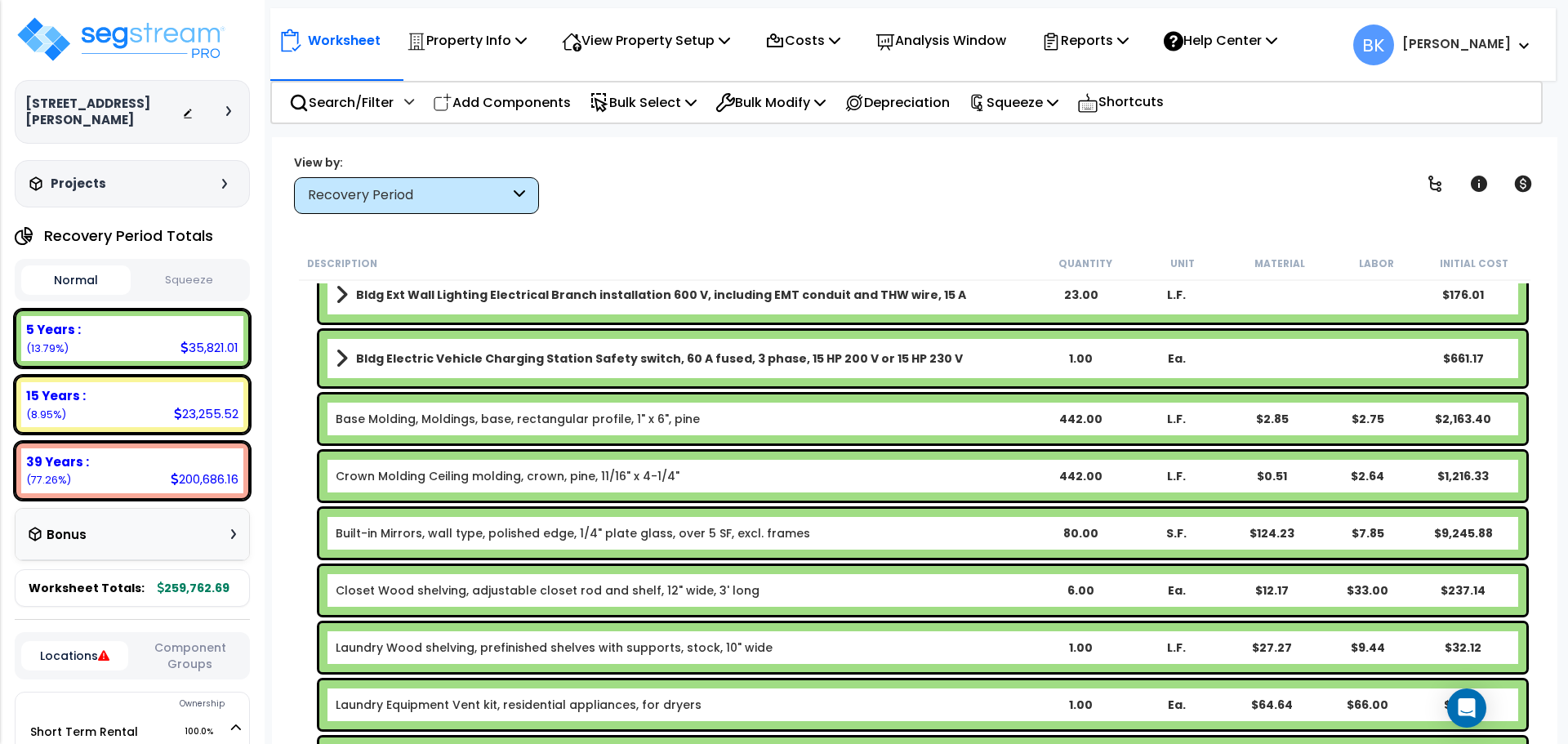
scroll to position [503, 0]
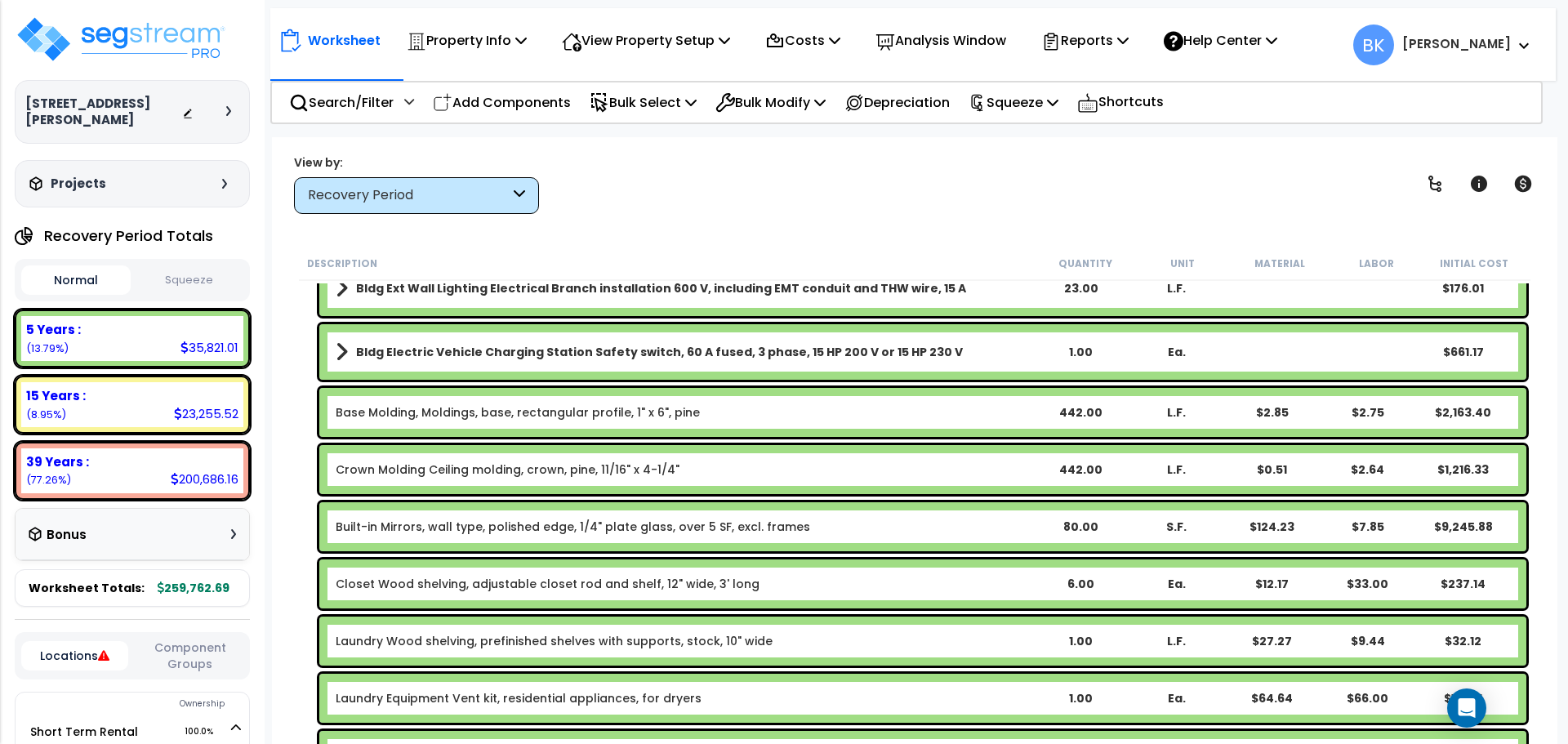
click at [414, 423] on div "Base Molding, Moldings, base, rectangular profile, 1" x 6", pine 442.00 L.F. $2…" at bounding box center [923, 413] width 1207 height 49
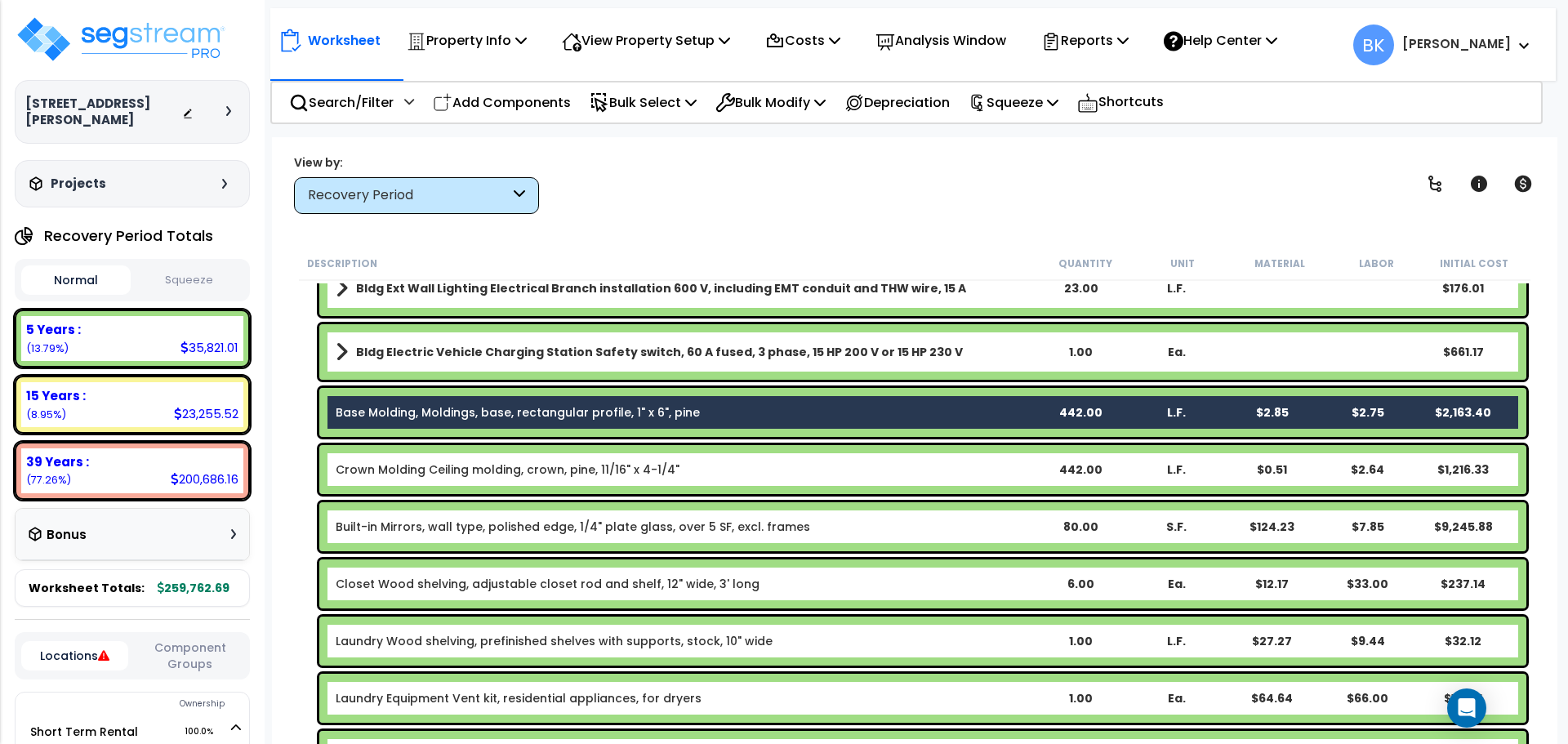
click at [413, 471] on link "Crown Molding Ceiling molding, crown, pine, 11/16" x 4-1/4"" at bounding box center [507, 470] width 344 height 16
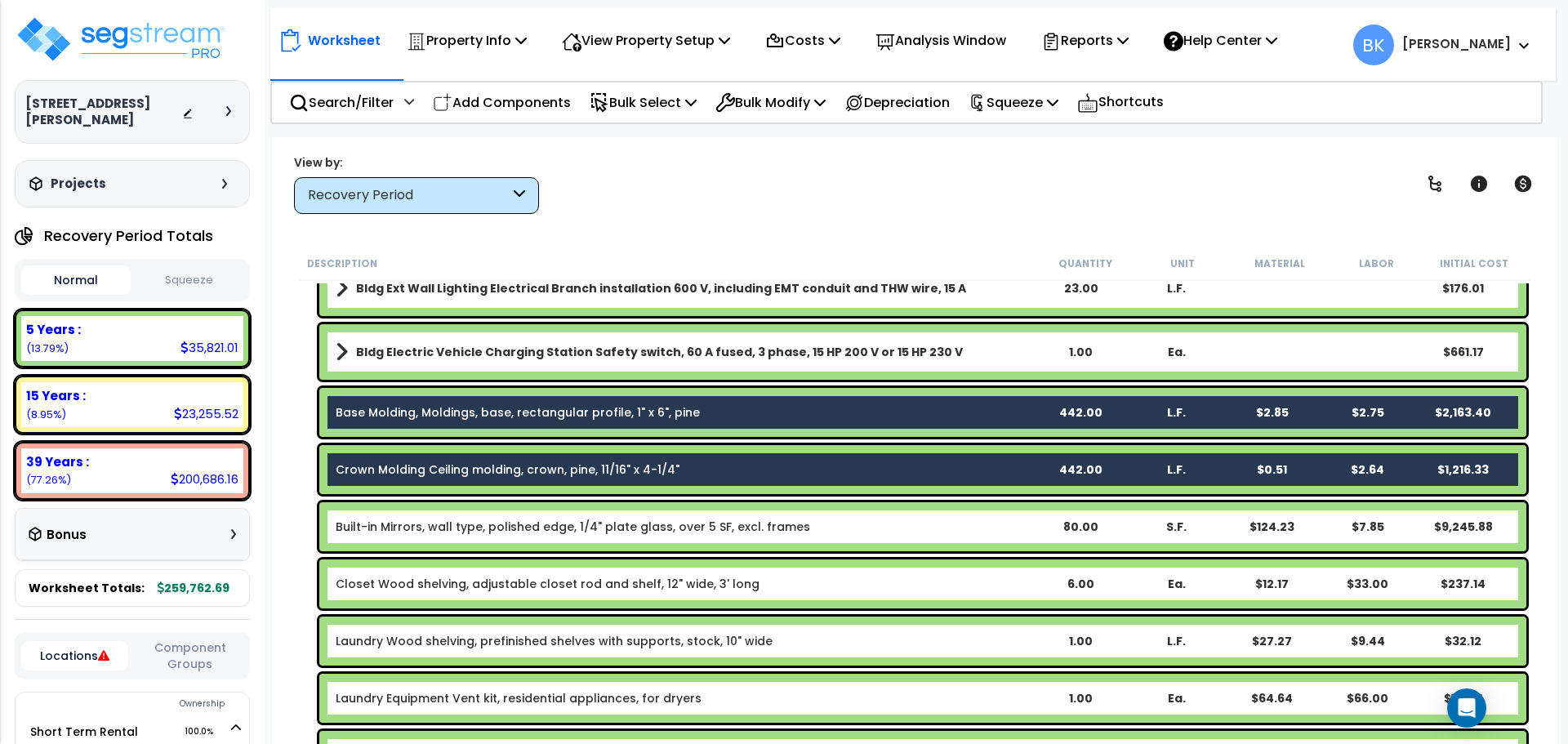
click at [405, 409] on link "Base Molding, Moldings, base, rectangular profile, 1" x 6", pine" at bounding box center [517, 413] width 364 height 16
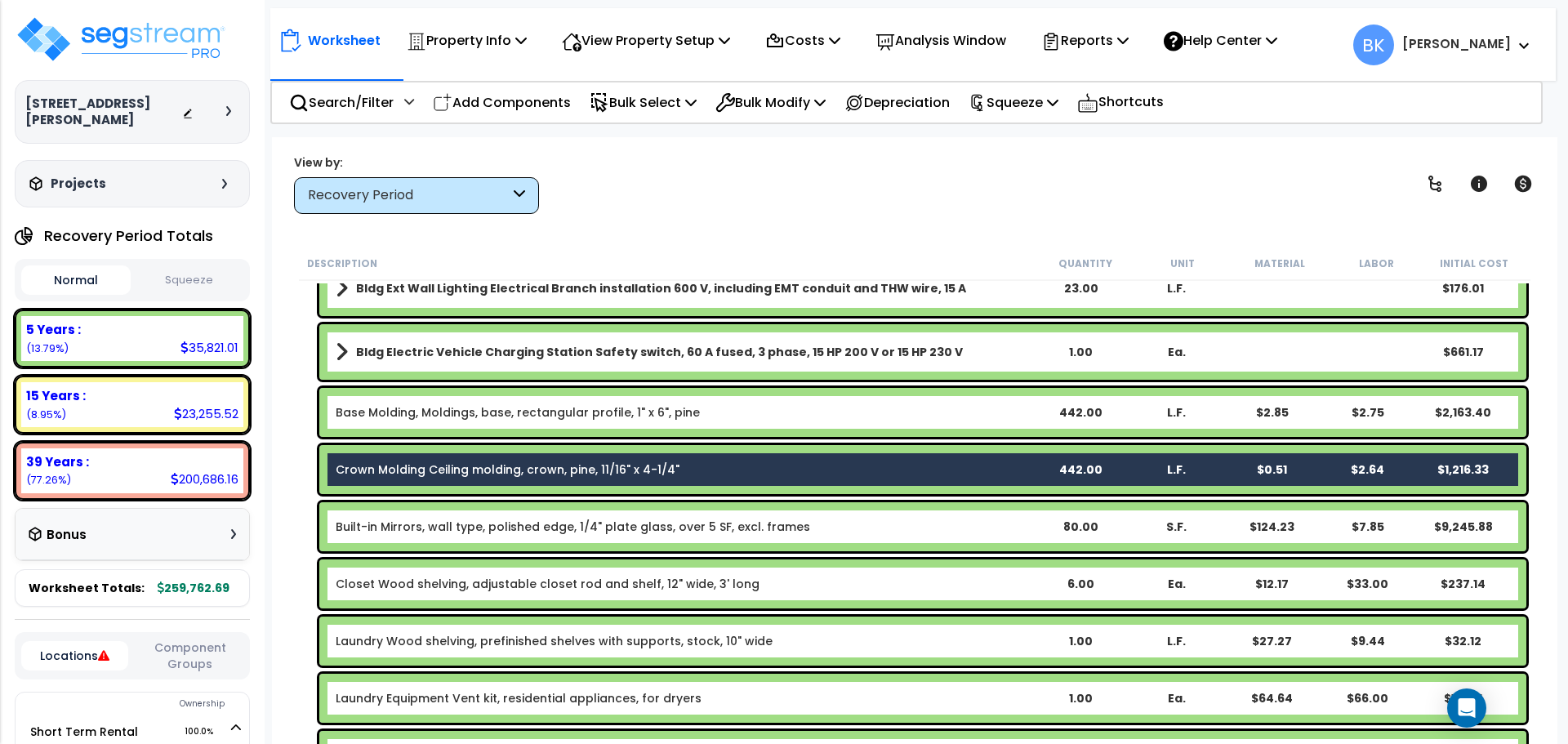
click at [396, 467] on link "Crown Molding Ceiling molding, crown, pine, 11/16" x 4-1/4"" at bounding box center [507, 470] width 344 height 16
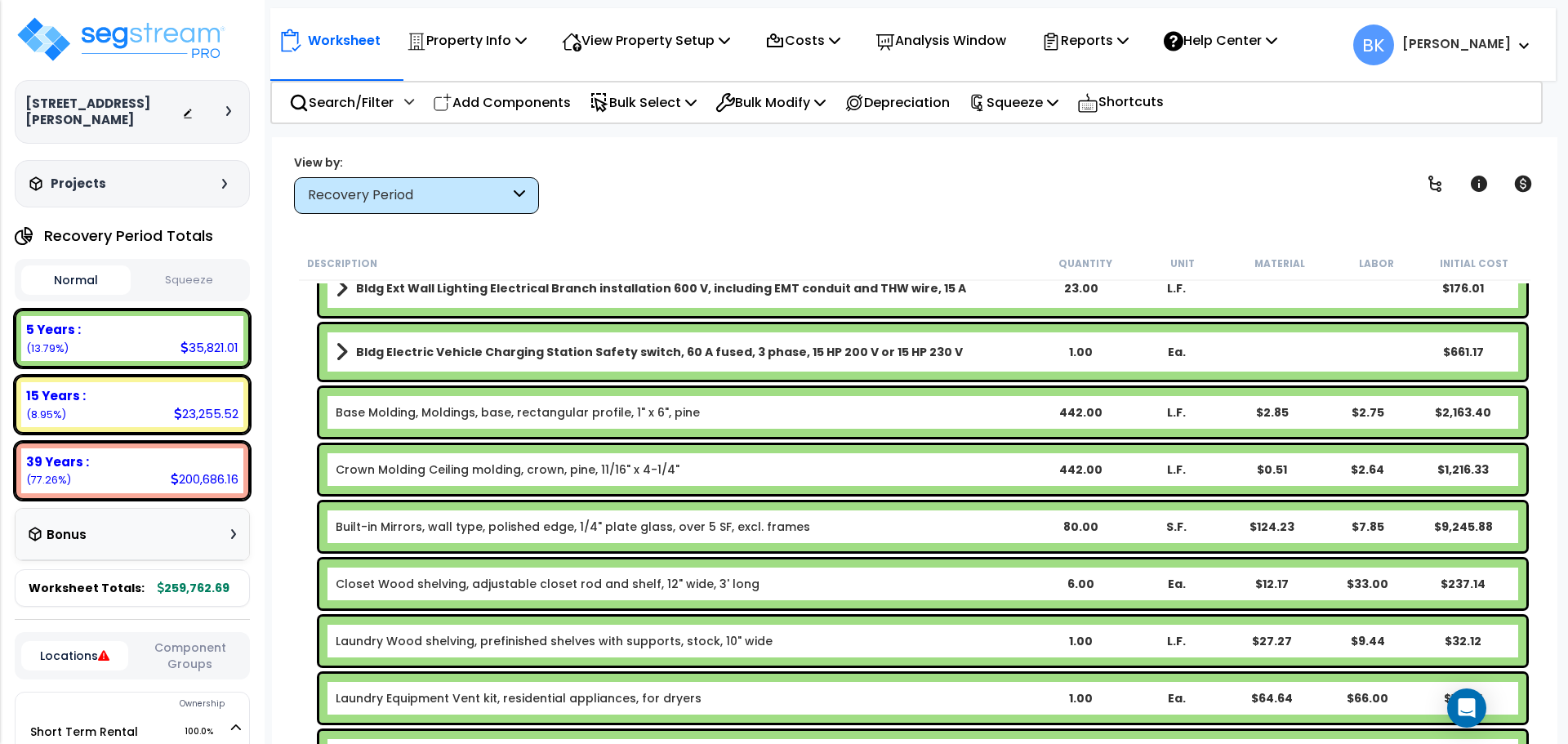
click at [449, 529] on link "Built-in Mirrors, wall type, polished edge, 1/4" plate glass, over 5 SF, excl. …" at bounding box center [572, 527] width 474 height 16
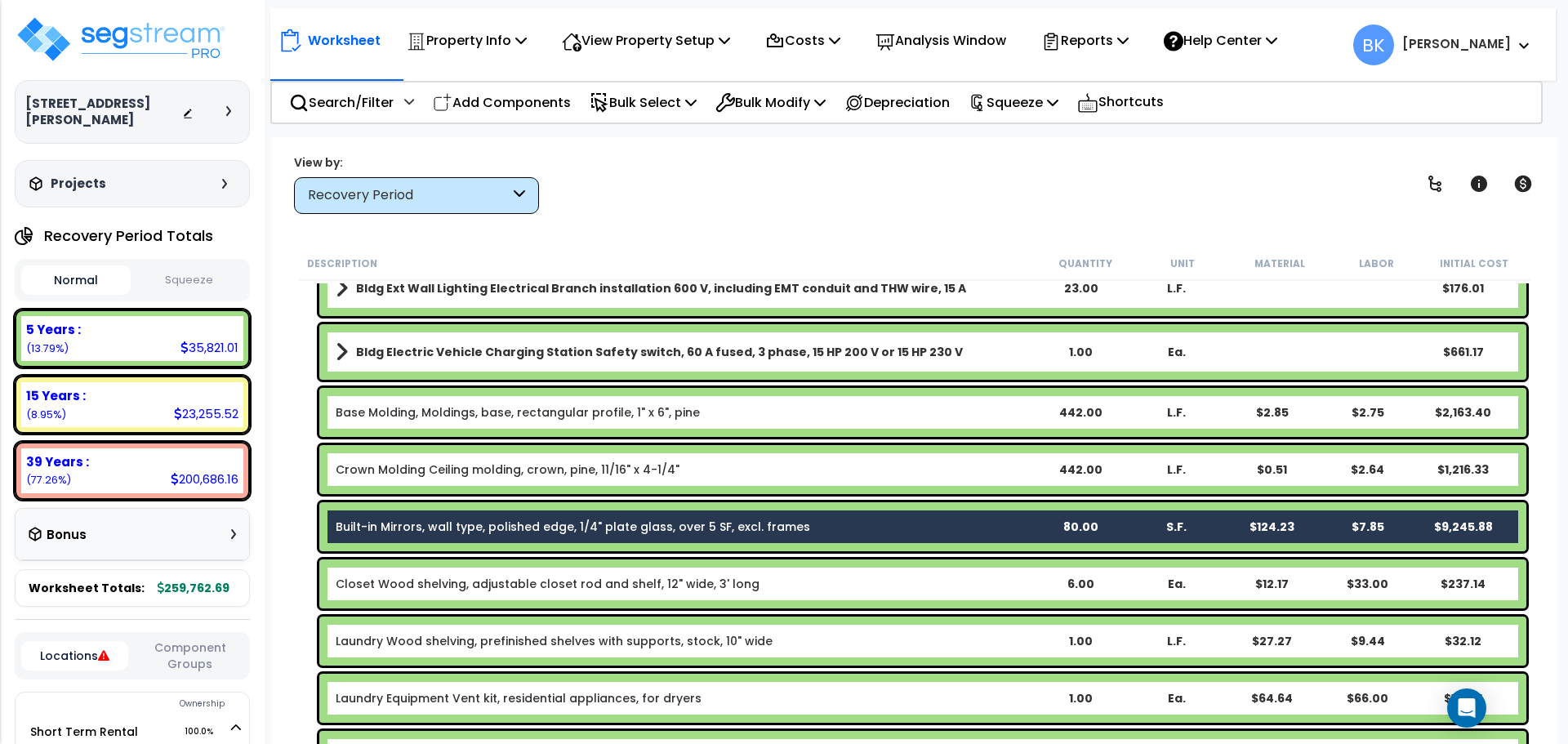
scroll to position [585, 0]
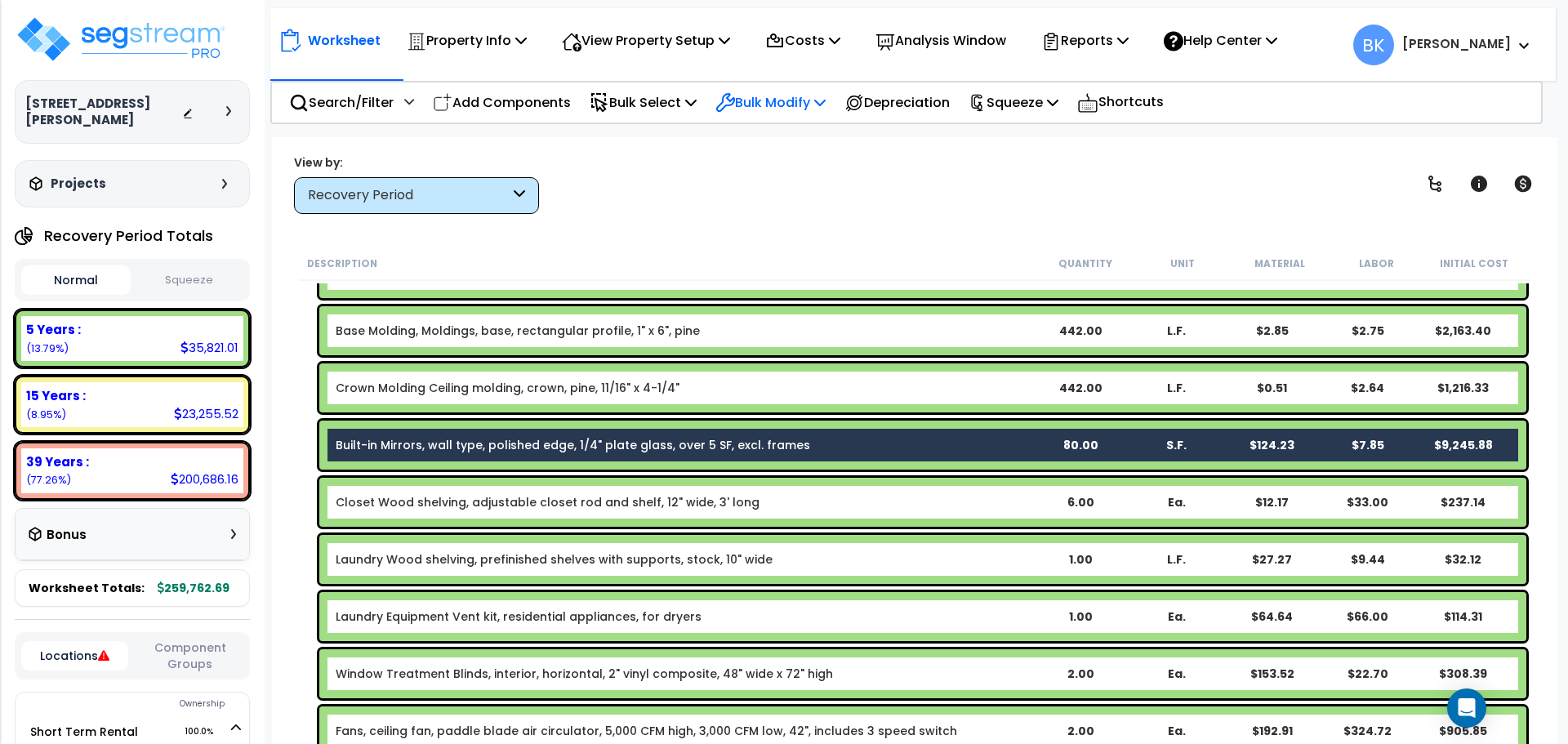
click at [784, 100] on p "Bulk Modify" at bounding box center [771, 102] width 110 height 22
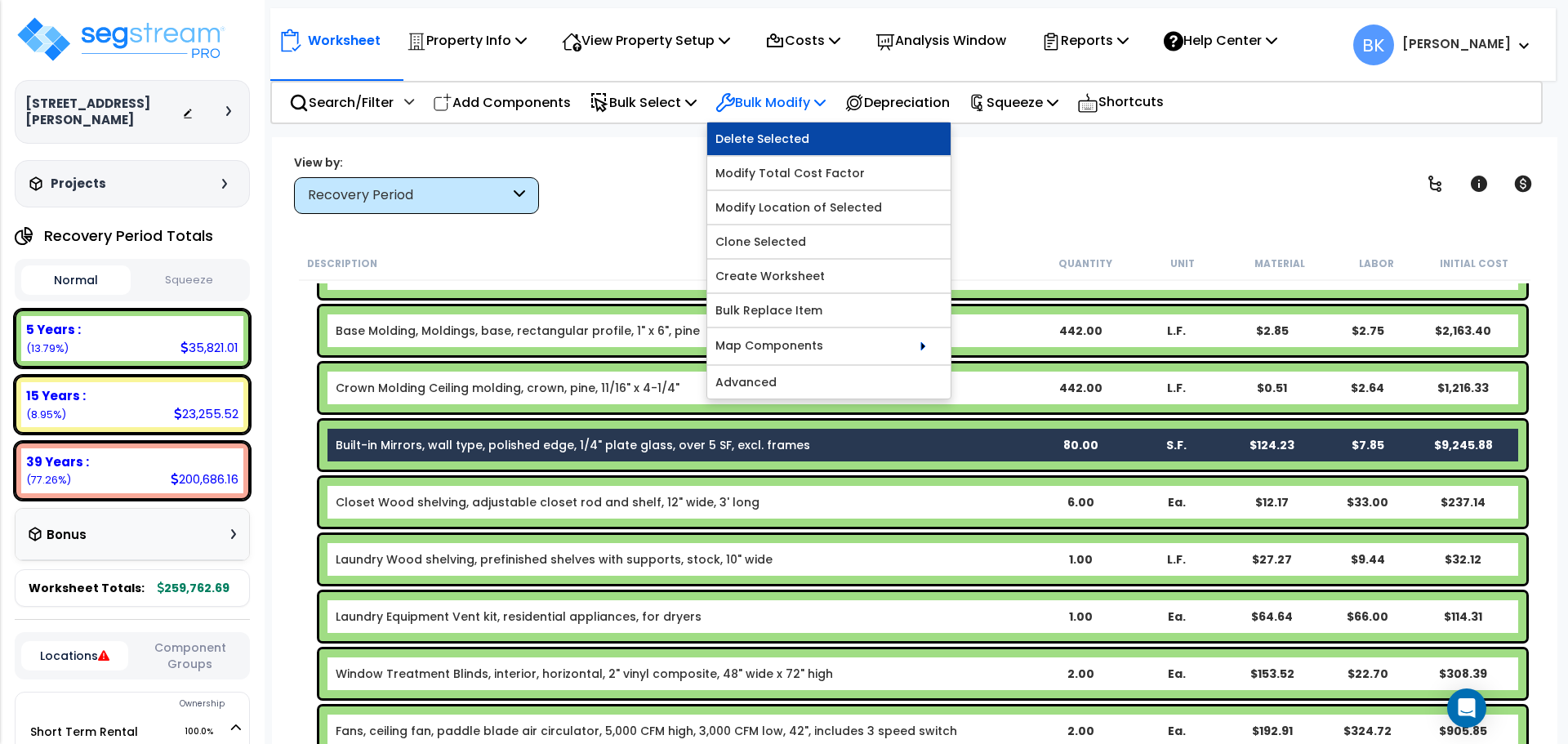
click at [763, 144] on link "Delete Selected" at bounding box center [829, 139] width 243 height 33
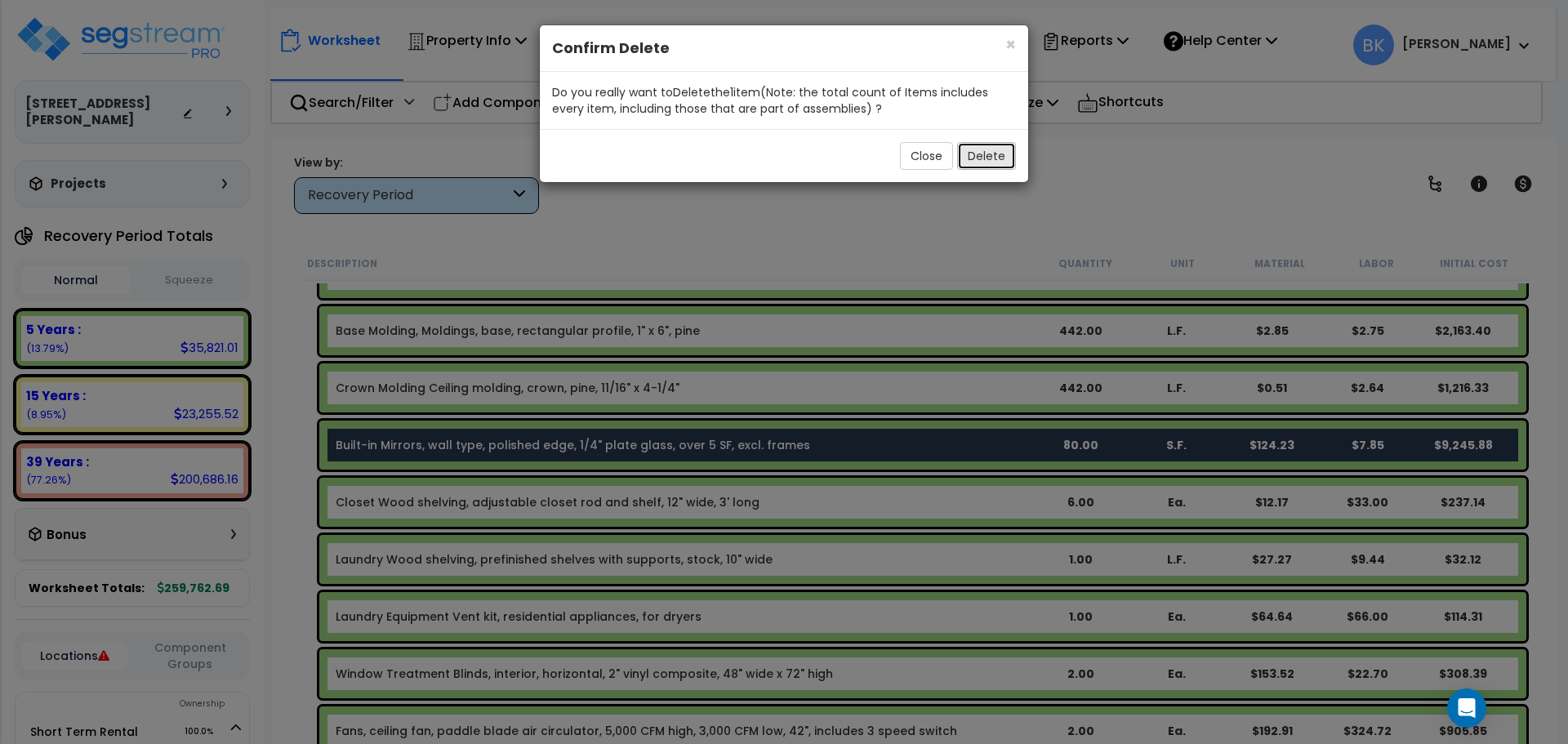
click at [989, 165] on button "Delete" at bounding box center [987, 156] width 59 height 28
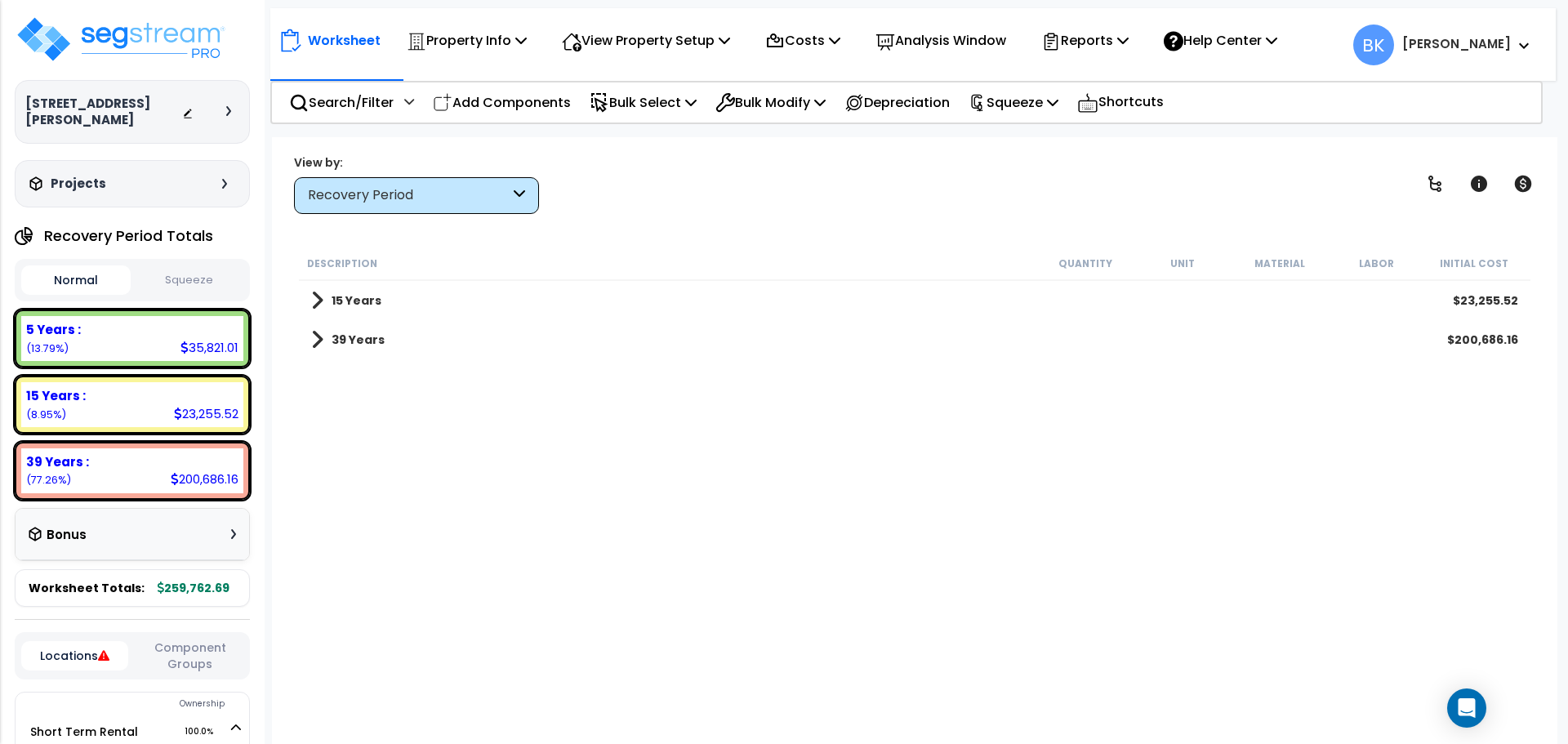
scroll to position [0, 0]
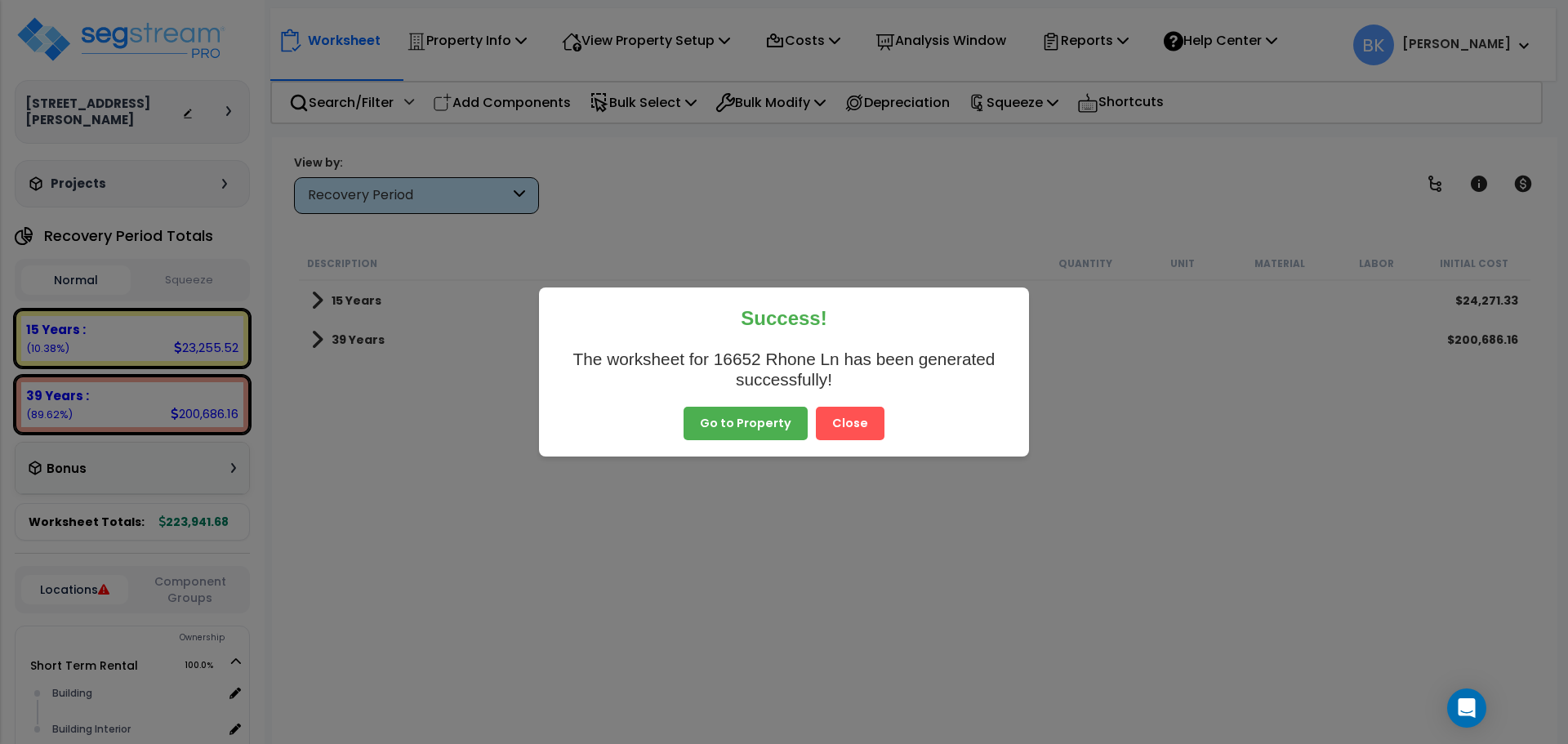
click at [851, 423] on button "Close" at bounding box center [850, 424] width 68 height 35
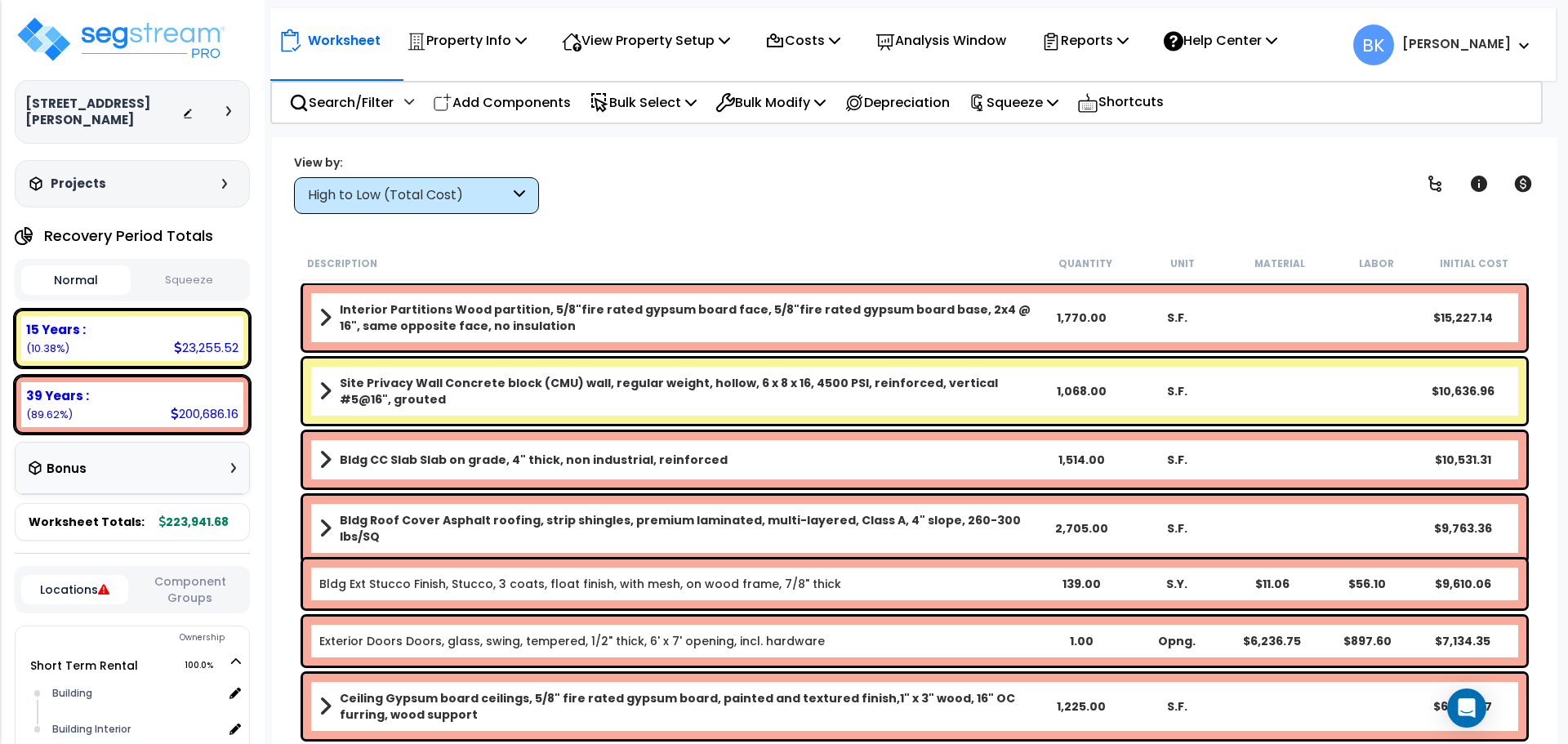
click at [689, 199] on div "View by: High to Low (Total Cost) High to Low (Total Cost)" at bounding box center [915, 184] width 1253 height 61
click at [620, 182] on div "View by: High to Low (Total Cost) High to Low (Total Cost)" at bounding box center [915, 184] width 1253 height 61
click at [1478, 49] on b "[PERSON_NAME]" at bounding box center [1456, 44] width 108 height 17
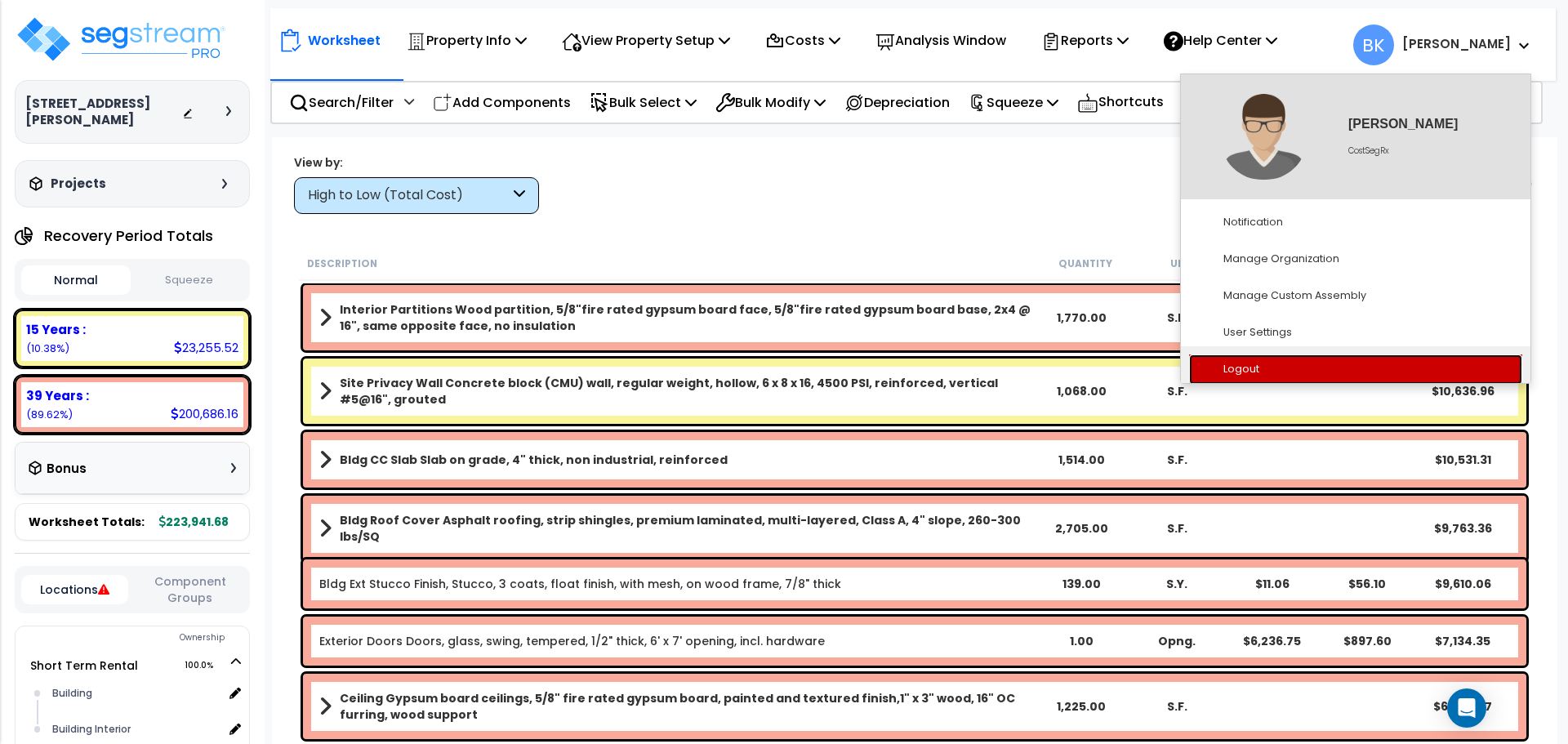
click at [1258, 372] on link "Logout" at bounding box center [1355, 369] width 333 height 30
